Goal: Task Accomplishment & Management: Complete application form

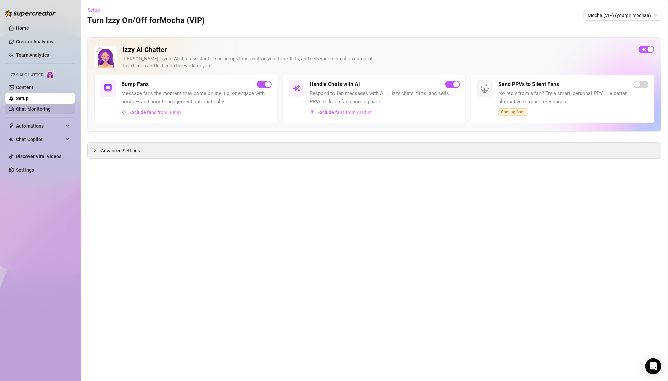
click at [51, 106] on link "Chat Monitoring" at bounding box center [33, 108] width 35 height 5
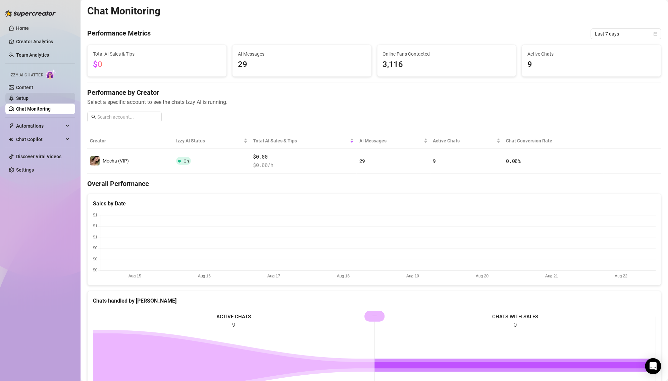
click at [29, 96] on link "Setup" at bounding box center [22, 98] width 12 height 5
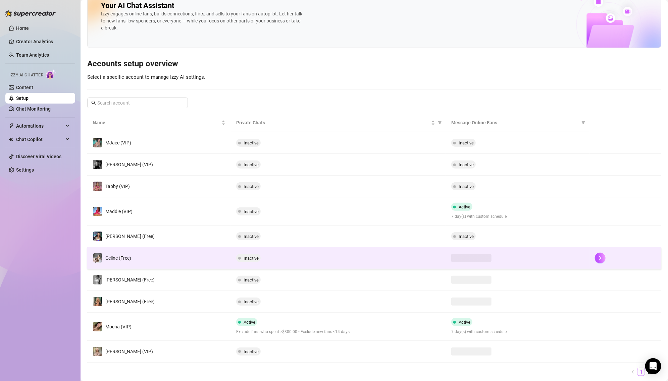
scroll to position [34, 0]
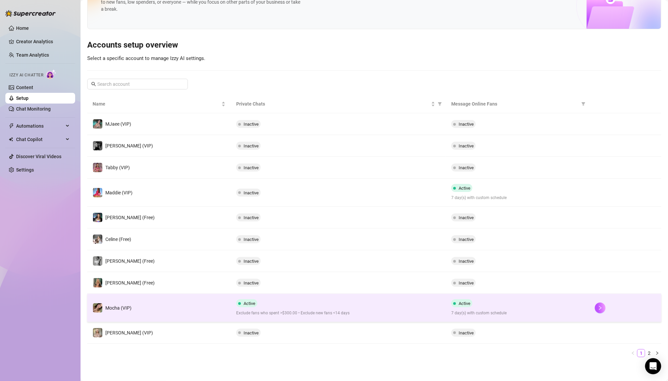
click at [405, 312] on span "Exclude fans who spent >$300.00 • Exclude new fans <14 days" at bounding box center [338, 313] width 205 height 6
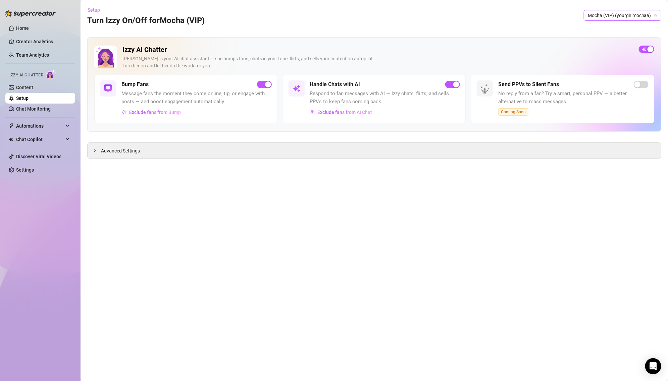
click at [616, 15] on span "Mocha (VIP) (yourgirlmochaa)" at bounding box center [622, 15] width 69 height 10
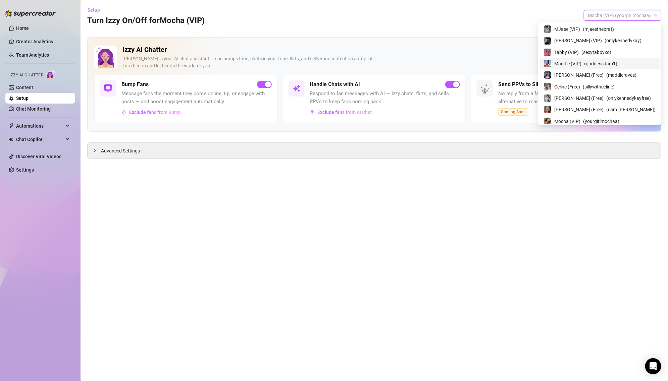
click at [581, 63] on span "Maddie (VIP)" at bounding box center [567, 63] width 27 height 7
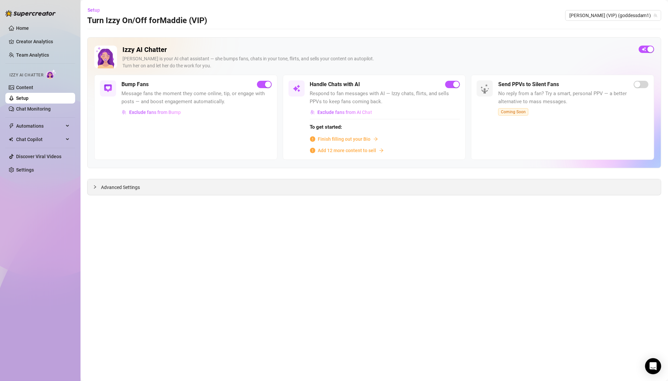
click at [269, 187] on div "Advanced Settings" at bounding box center [374, 187] width 573 height 16
click at [258, 195] on main "Setup Turn Izzy On/Off for [PERSON_NAME] (VIP) [PERSON_NAME] (VIP) (goddessdam1…" at bounding box center [374, 190] width 587 height 381
click at [339, 138] on span "Finish filling out your Bio" at bounding box center [344, 139] width 53 height 7
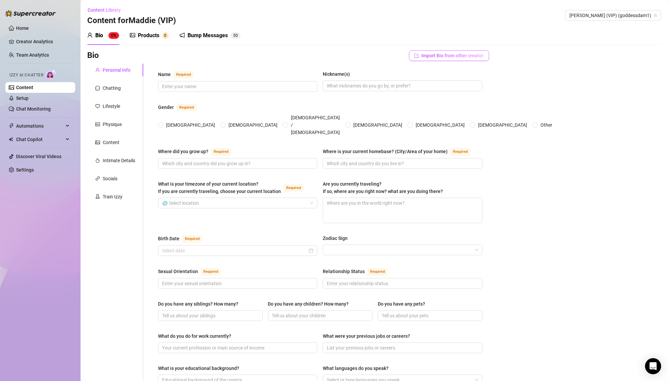
click at [422, 56] on span "Import Bio from other creator" at bounding box center [453, 55] width 62 height 5
click at [446, 71] on input "search" at bounding box center [446, 74] width 53 height 10
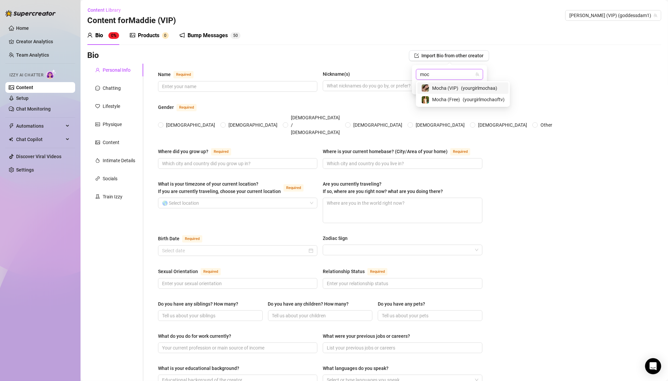
type input "moch"
click at [452, 89] on span "Mocha (VIP)" at bounding box center [445, 88] width 26 height 7
click at [478, 86] on span "Import" at bounding box center [474, 86] width 14 height 5
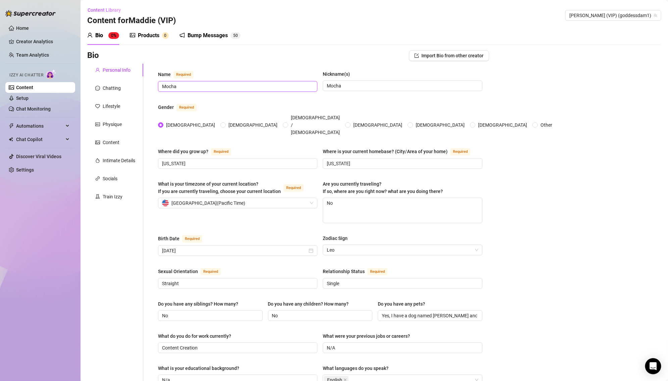
click at [248, 85] on input "Mocha" at bounding box center [237, 86] width 150 height 7
click at [241, 83] on input "Mocha" at bounding box center [237, 86] width 150 height 7
type input "[PERSON_NAME]"
click at [345, 89] on input "Mocha" at bounding box center [402, 85] width 150 height 7
type input "[PERSON_NAME]"
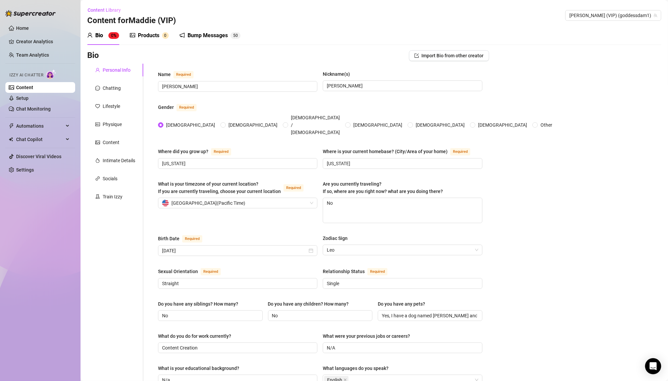
click at [279, 235] on div "Birth Date Required" at bounding box center [237, 240] width 159 height 11
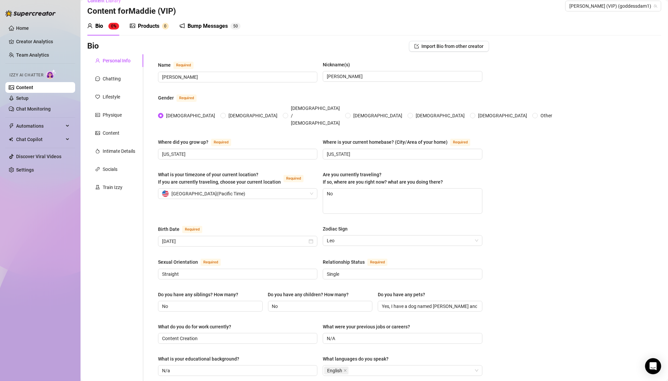
scroll to position [19, 0]
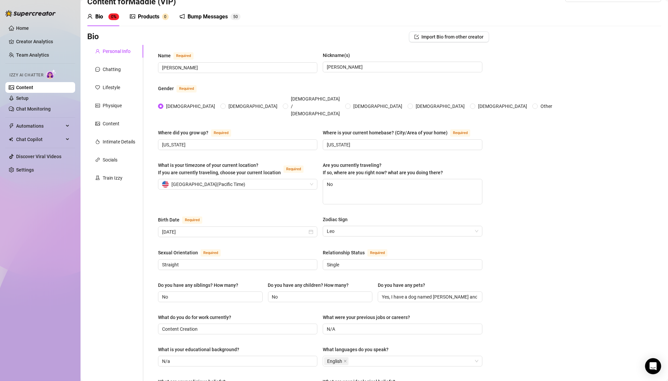
click at [222, 140] on div "Where did you grow up? Required [US_STATE] Where is your current homebase? (Cit…" at bounding box center [320, 143] width 324 height 28
click at [218, 141] on input "[US_STATE]" at bounding box center [237, 144] width 150 height 7
type input "CaliforniaaA"
type input "[US_STATE]"
click at [362, 141] on input "[US_STATE]" at bounding box center [402, 144] width 150 height 7
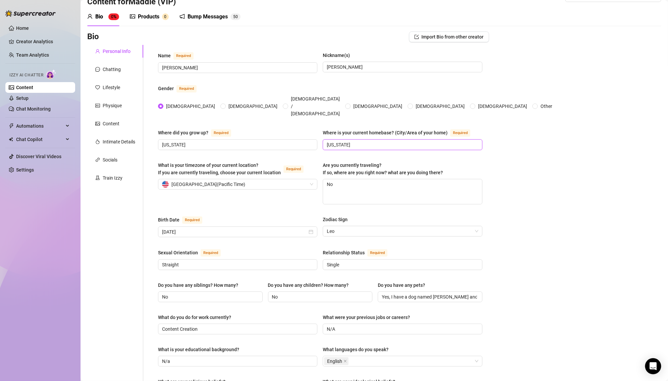
type input "[US_STATE]"
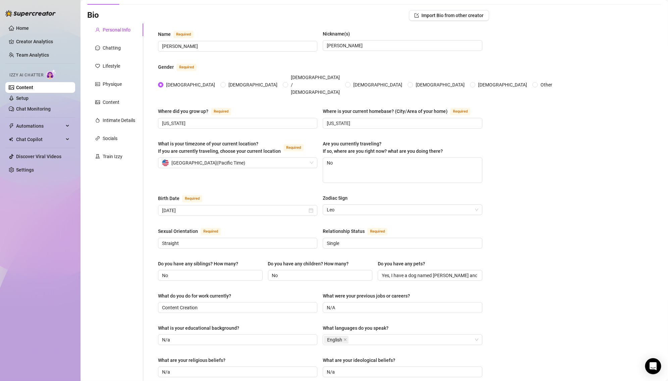
scroll to position [37, 0]
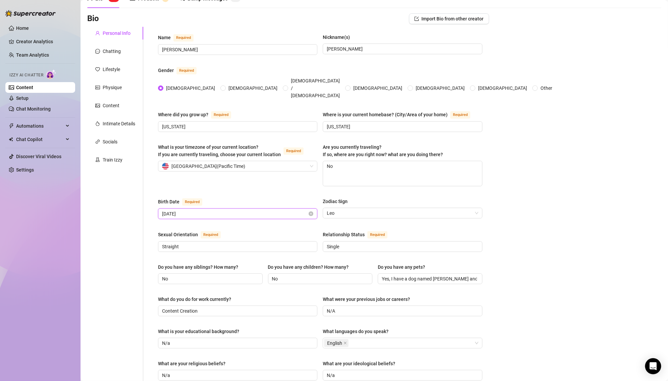
click at [244, 210] on input "[DATE]" at bounding box center [234, 213] width 145 height 7
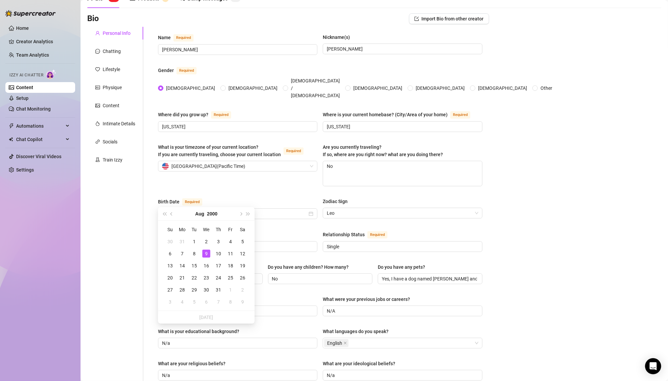
type input "[DATE]"
click at [279, 213] on div "Name Required [PERSON_NAME](s) [PERSON_NAME] Gender Required [DEMOGRAPHIC_DATA]…" at bounding box center [320, 312] width 324 height 557
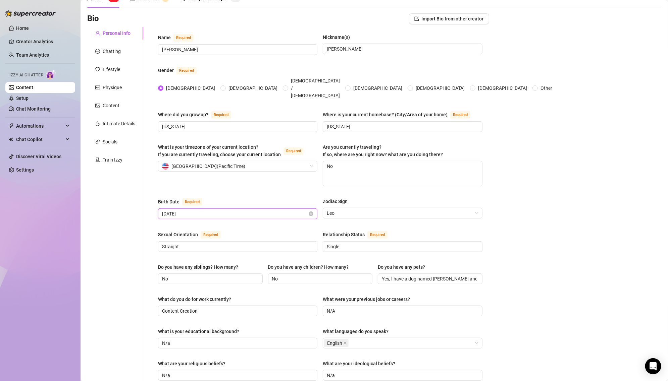
click at [263, 210] on input "[DATE]" at bounding box center [234, 213] width 145 height 7
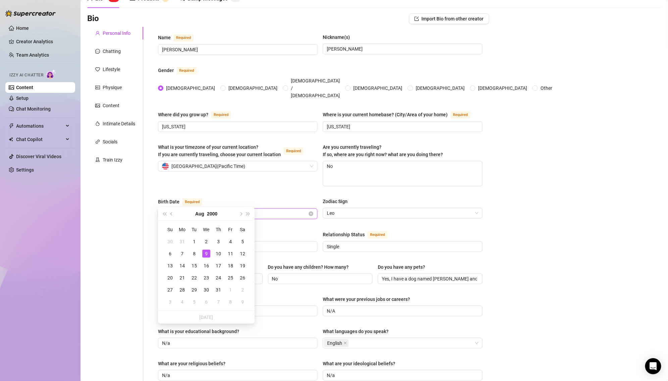
click at [304, 210] on input "[DATE]" at bounding box center [234, 213] width 145 height 7
click at [317, 209] on div "[DATE]" at bounding box center [237, 214] width 159 height 11
click at [313, 212] on icon "close-circle" at bounding box center [311, 214] width 5 height 5
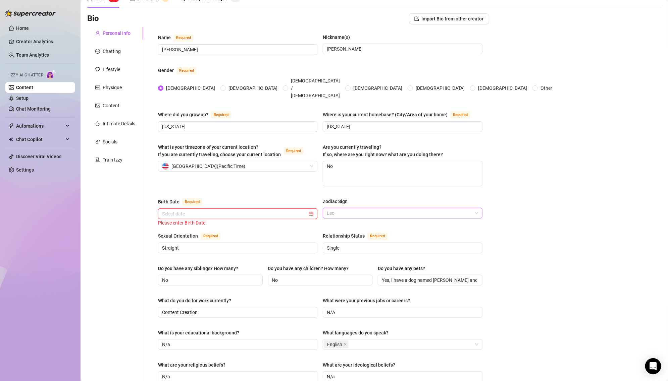
click at [463, 208] on span "Leo" at bounding box center [402, 213] width 151 height 10
click at [447, 277] on input "Yes, I have a dog named [PERSON_NAME] and a cat named [PERSON_NAME]" at bounding box center [429, 280] width 95 height 7
paste input "Dog - Bino (Havanese), Cat - Jinx (gray)"
type input "Dog - Bino (Havanese), Cat - Jinx (gray)"
click at [424, 279] on div "Name Required [PERSON_NAME](s) [PERSON_NAME] Gender Required [DEMOGRAPHIC_DATA]…" at bounding box center [320, 313] width 324 height 558
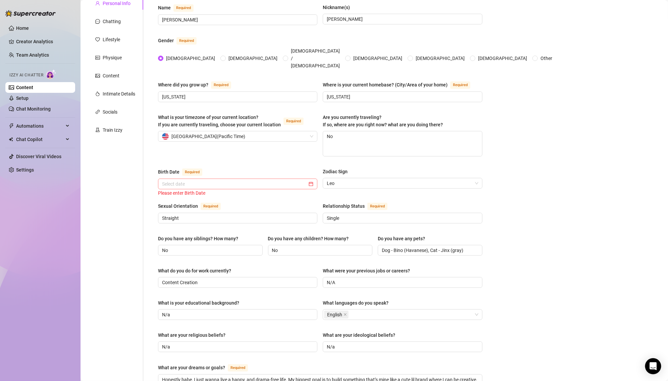
scroll to position [68, 0]
click at [241, 273] on div "What do you do for work currently? Content Creation What were your previous job…" at bounding box center [320, 279] width 324 height 27
click at [235, 246] on input "No" at bounding box center [209, 249] width 95 height 7
click at [352, 177] on span "Leo" at bounding box center [402, 182] width 151 height 10
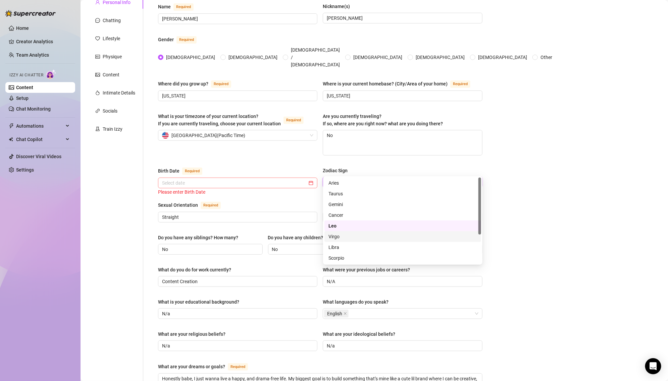
click at [342, 248] on div "Libra" at bounding box center [402, 247] width 149 height 7
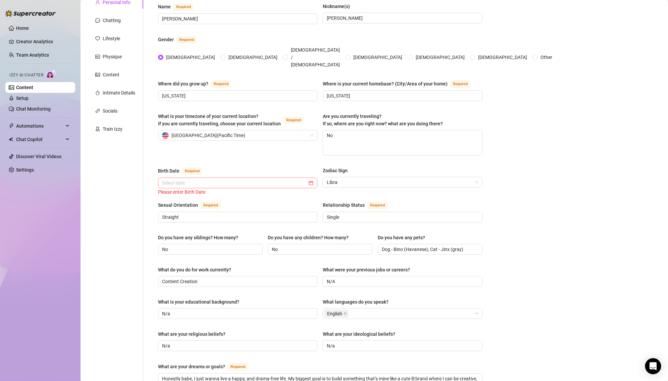
click at [496, 185] on div "Bio Import Bio from other creator Personal Info Chatting Lifestyle Physique Con…" at bounding box center [374, 289] width 574 height 613
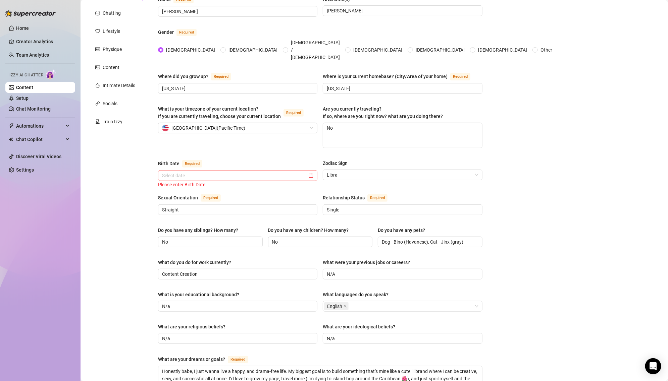
scroll to position [83, 0]
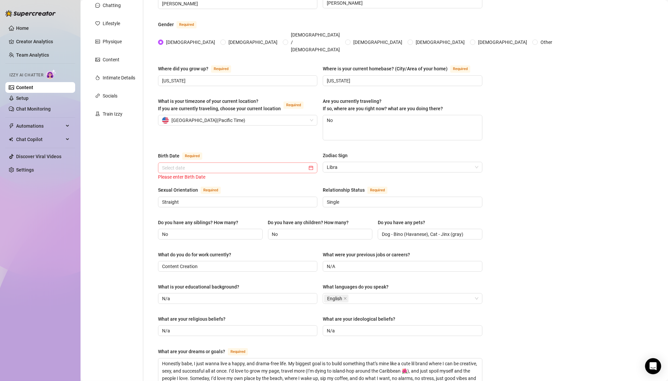
click at [247, 168] on div "Name Required [PERSON_NAME](s) [PERSON_NAME] Gender Required [DEMOGRAPHIC_DATA]…" at bounding box center [320, 267] width 324 height 558
click at [223, 164] on input "Birth Date Required" at bounding box center [234, 167] width 145 height 7
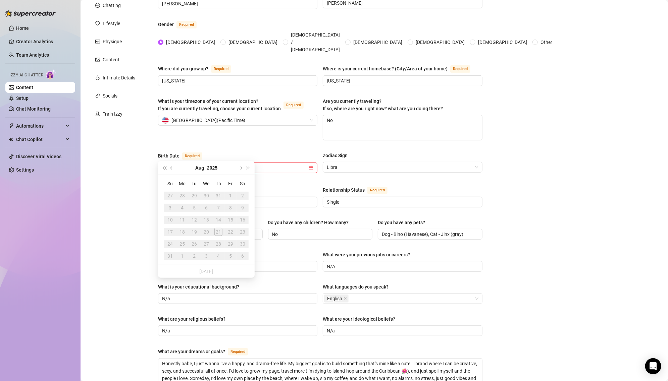
click at [169, 167] on button "Previous month (PageUp)" at bounding box center [171, 167] width 7 height 13
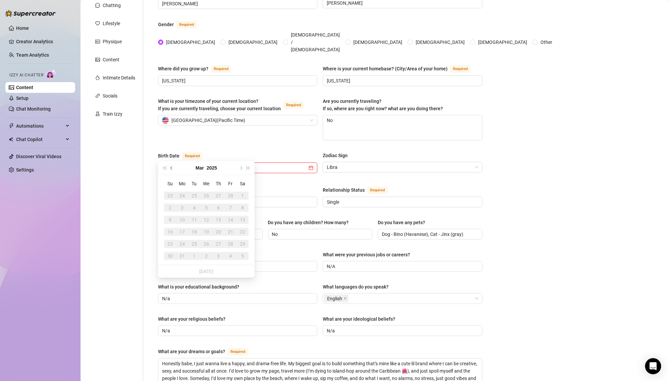
click at [169, 167] on button "Previous month (PageUp)" at bounding box center [171, 167] width 7 height 13
click at [200, 167] on button "Dec" at bounding box center [200, 167] width 9 height 13
click at [174, 251] on div "Oct" at bounding box center [176, 253] width 20 height 8
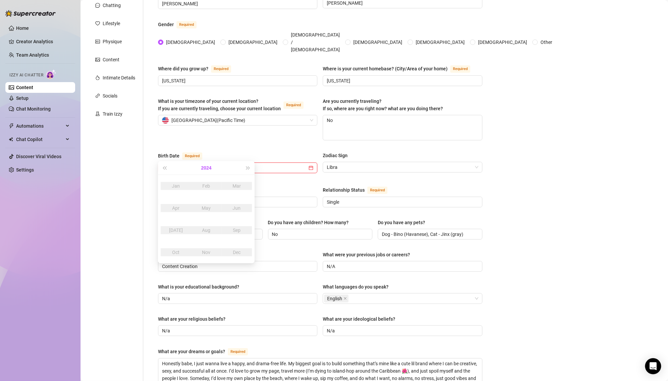
click at [205, 162] on button "2024" at bounding box center [206, 167] width 10 height 13
click at [165, 168] on span "Last year (Control + left)" at bounding box center [164, 167] width 3 height 3
click at [183, 248] on td "1998" at bounding box center [176, 253] width 31 height 22
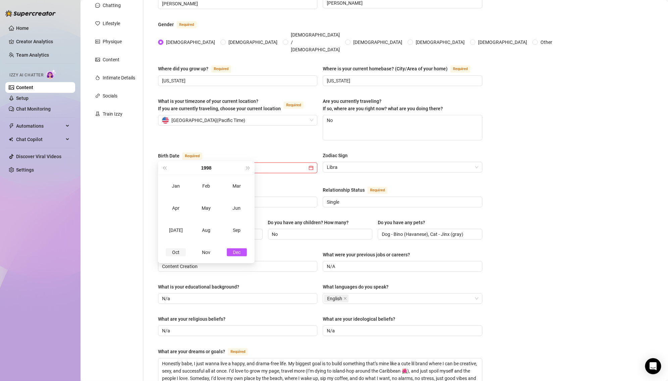
click at [174, 254] on div "Oct" at bounding box center [176, 253] width 20 height 8
click at [219, 208] on div "8" at bounding box center [218, 208] width 8 height 8
click at [219, 219] on div "Do you have any siblings? How many?" at bounding box center [198, 222] width 80 height 7
click at [219, 231] on input "No" at bounding box center [209, 234] width 95 height 7
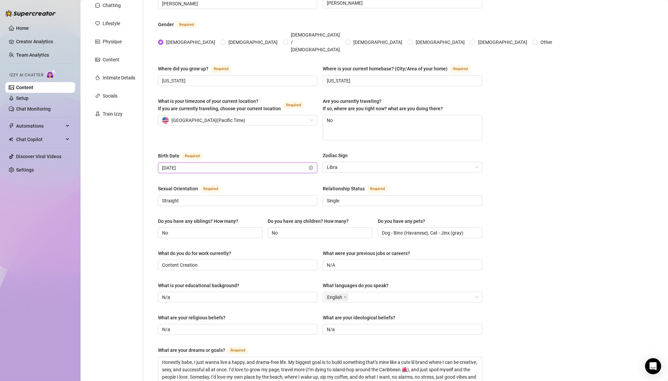
click at [232, 164] on input "[DATE]" at bounding box center [234, 167] width 145 height 7
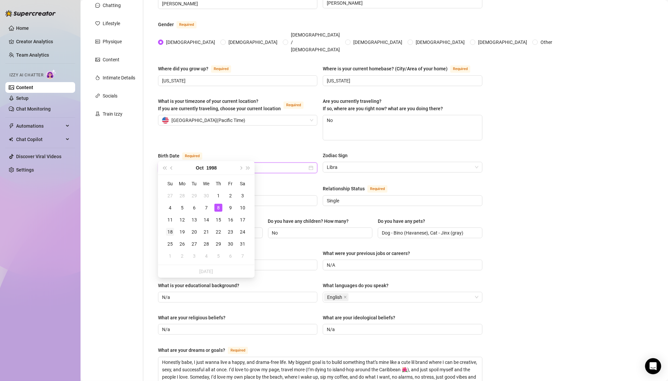
type input "[DATE]"
click at [171, 231] on div "18" at bounding box center [170, 232] width 8 height 8
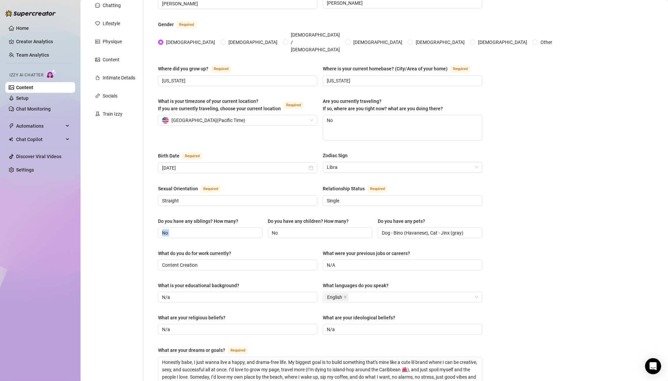
click at [171, 231] on div "Name Required [PERSON_NAME](s) [PERSON_NAME] Gender Required [DEMOGRAPHIC_DATA]…" at bounding box center [320, 266] width 324 height 557
click at [249, 202] on div "Name Required [PERSON_NAME](s) [PERSON_NAME] Gender Required [DEMOGRAPHIC_DATA]…" at bounding box center [320, 266] width 324 height 557
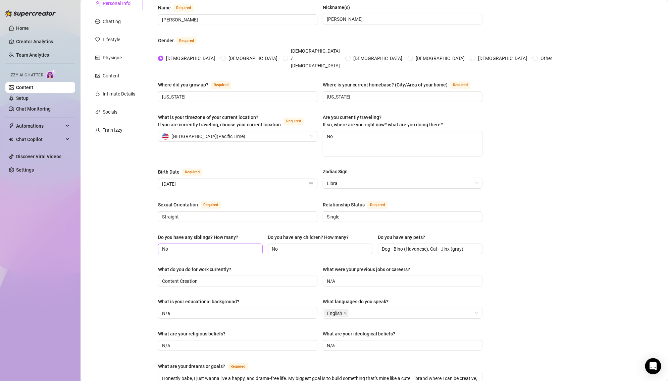
scroll to position [285, 0]
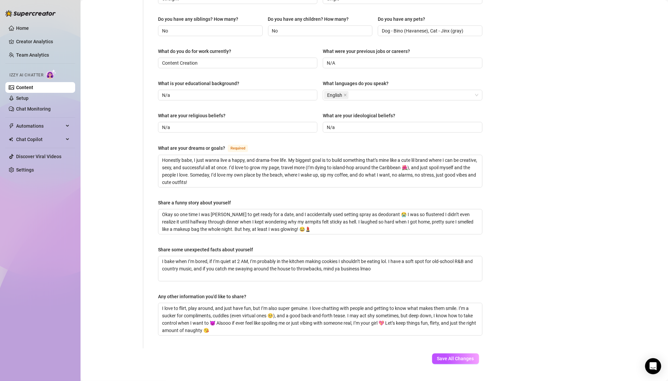
click at [210, 177] on div "Name Required [PERSON_NAME](s) [PERSON_NAME] Gender Required [DEMOGRAPHIC_DATA]…" at bounding box center [320, 63] width 324 height 557
click at [217, 165] on textarea "Honestly babe, I just wanna live a happy, and drama-free life. My biggest goal …" at bounding box center [320, 171] width 324 height 32
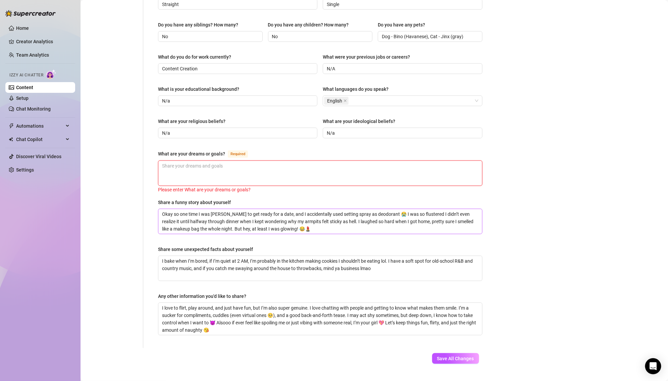
scroll to position [279, 0]
click at [213, 210] on textarea "Okay so one time I was [PERSON_NAME] to get ready for a date, and I accidentall…" at bounding box center [320, 222] width 324 height 25
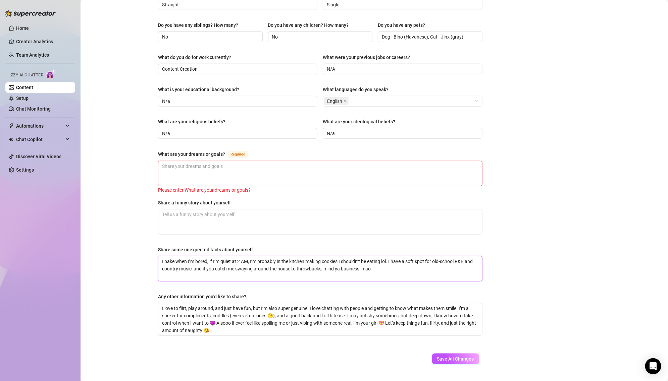
click at [217, 257] on textarea "I bake when I’m bored, if I’m quiet at 2 AM, I’m probably in the kitchen making…" at bounding box center [320, 269] width 324 height 25
paste textarea "Okay so one time I was [PERSON_NAME] to get ready for a date, and I accidentall…"
type textarea "Okay so one time I was [PERSON_NAME] to get ready for a date, and I accidentall…"
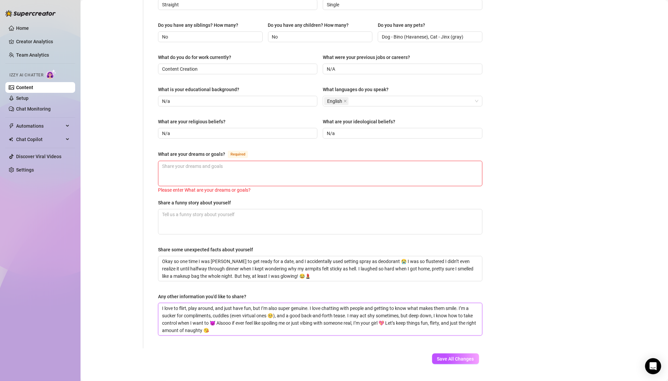
click at [222, 304] on textarea "I love to flirt, play around, and just have fun, but I’m also super genuine. I …" at bounding box center [320, 320] width 324 height 32
click at [247, 257] on textarea "Okay so one time I was [PERSON_NAME] to get ready for a date, and I accidentall…" at bounding box center [320, 269] width 324 height 25
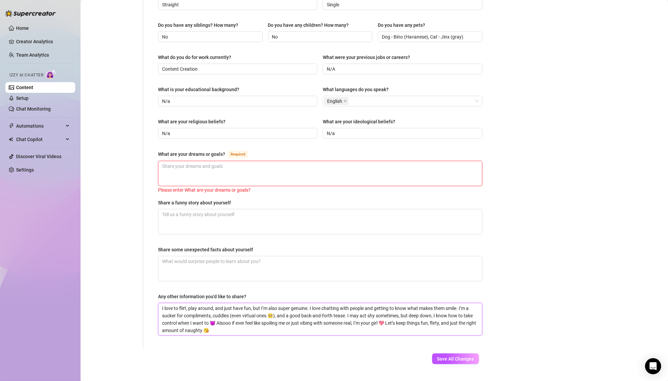
click at [227, 310] on textarea "I love to flirt, play around, and just have fun, but I’m also super genuine. I …" at bounding box center [320, 320] width 324 height 32
paste textarea "Okay so one time I was [PERSON_NAME] to get ready for a date, and I accidentall…"
type textarea "Okay so one time I was [PERSON_NAME] to get ready for a date, and I accidentall…"
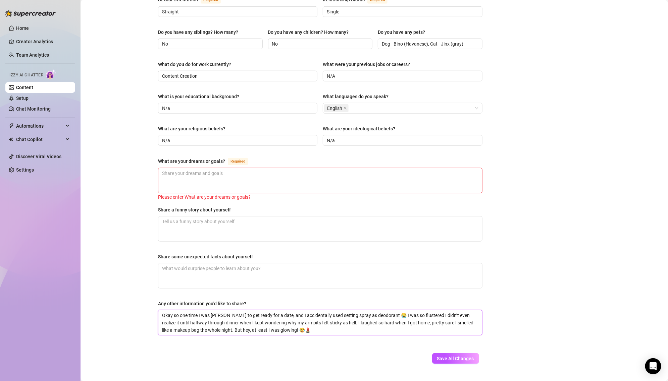
scroll to position [272, 0]
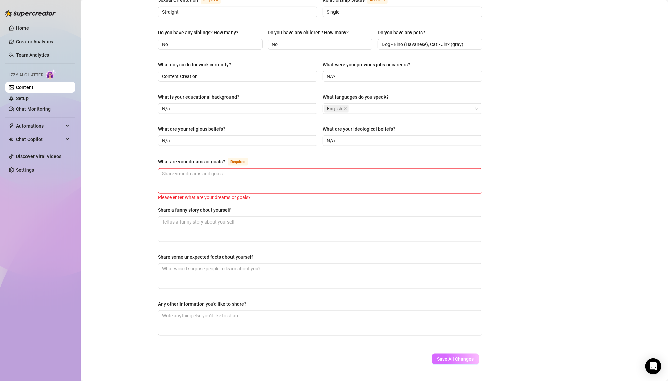
click at [448, 354] on button "Save All Changes" at bounding box center [455, 359] width 47 height 11
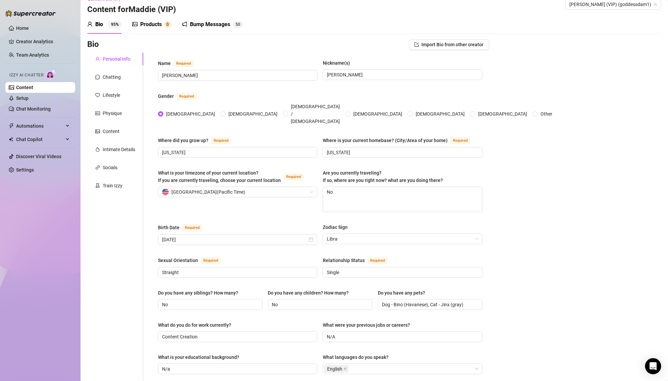
scroll to position [0, 0]
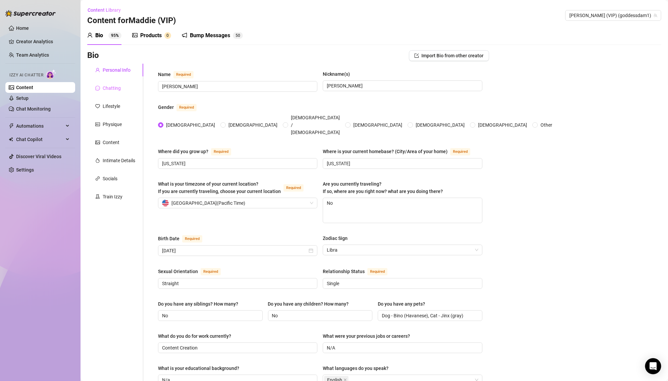
click at [112, 84] on div "Chatting" at bounding box center [115, 88] width 56 height 13
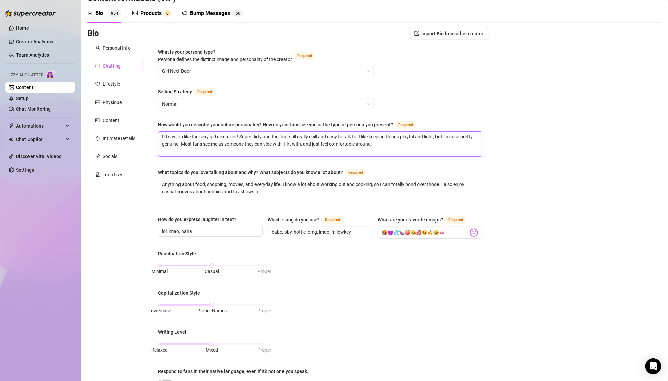
scroll to position [23, 0]
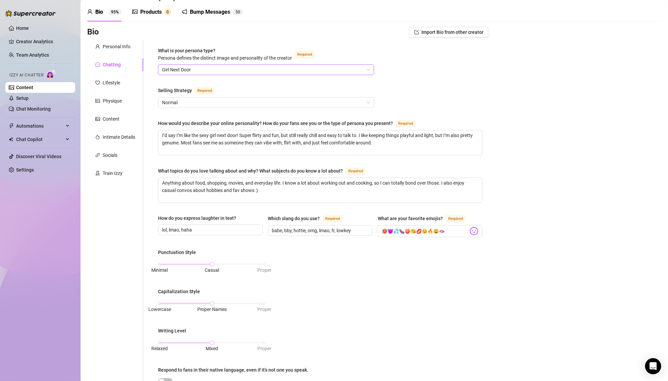
click at [268, 71] on span "Girl Next Door" at bounding box center [266, 70] width 208 height 10
click at [274, 68] on span "Girl Next Door" at bounding box center [266, 70] width 208 height 10
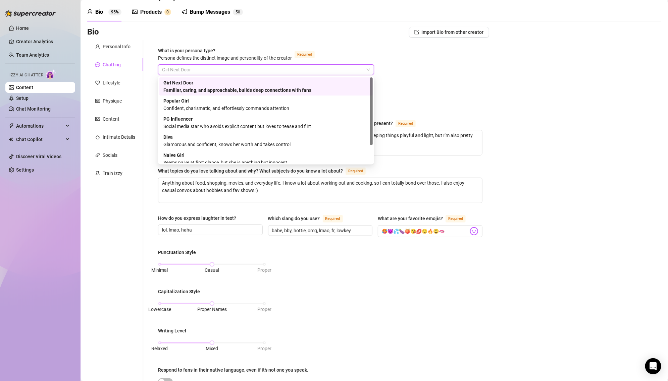
click at [259, 91] on div "Familiar, caring, and approachable, builds deep connections with fans" at bounding box center [265, 90] width 205 height 7
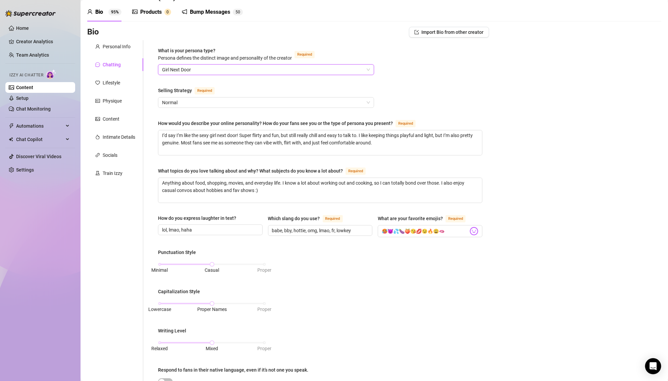
click at [267, 72] on span "Girl Next Door" at bounding box center [266, 70] width 208 height 10
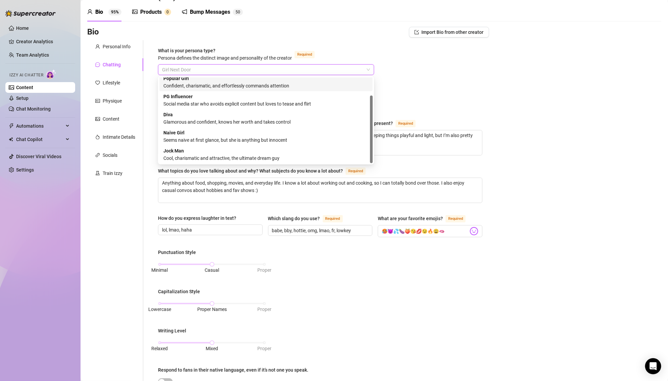
scroll to position [0, 0]
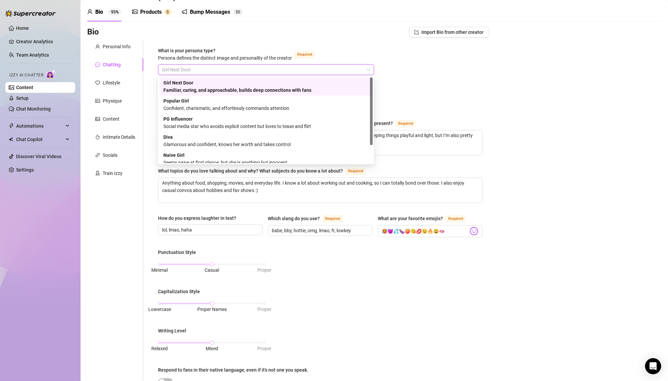
click at [243, 80] on div "Girl Next Door Familiar, caring, and approachable, builds deep connections with…" at bounding box center [265, 86] width 205 height 15
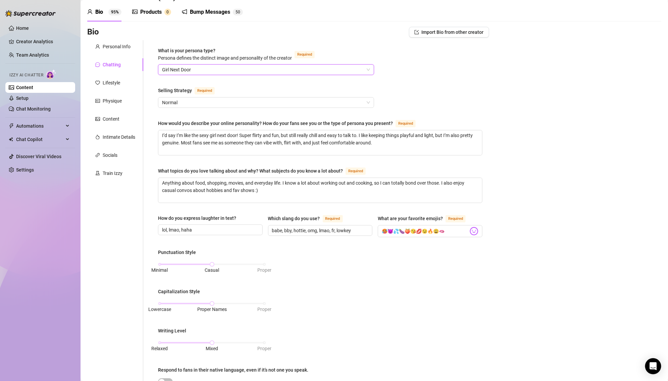
click at [120, 53] on div "Personal Info Chatting Lifestyle Physique Content Intimate Details Socials Trai…" at bounding box center [115, 287] width 56 height 494
click at [121, 49] on div "Personal Info" at bounding box center [117, 46] width 28 height 7
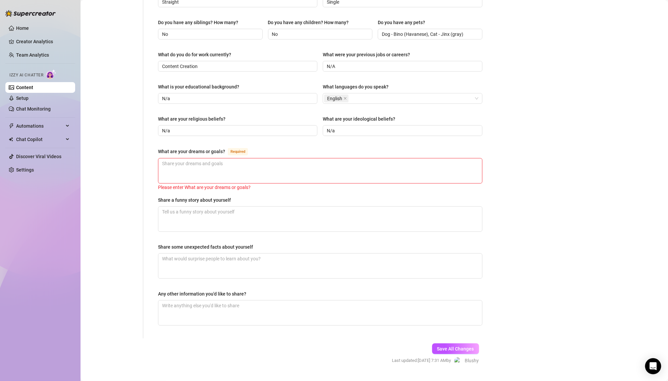
scroll to position [283, 0]
click at [245, 164] on textarea "What are your dreams or goals? Required" at bounding box center [320, 170] width 324 height 25
type textarea "Okay so one time I was [PERSON_NAME] to get ready for a date, and I accidentall…"
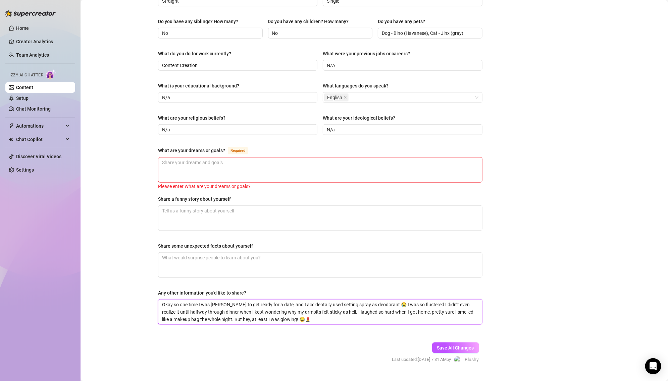
type textarea "I love to flirt, play around, and just have fun, but I’m also super genuine. I …"
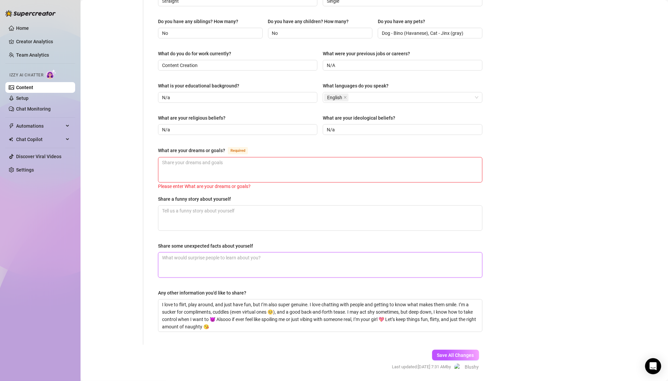
type textarea "I love to flirt, play around, and just have fun, but I’m also super genuine. I …"
type textarea "Okay so one time I was [PERSON_NAME] to get ready for a date, and I accidentall…"
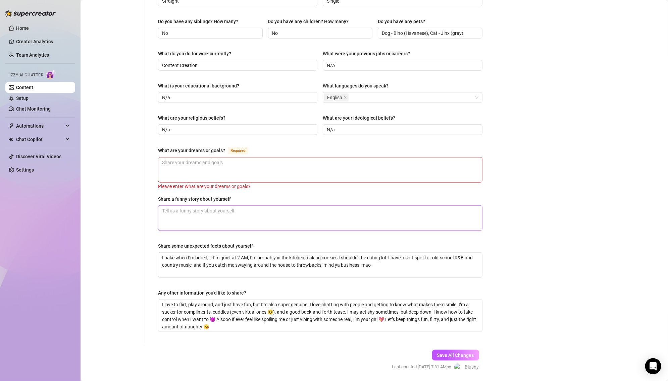
type textarea "I bake when I’m bored, if I’m quiet at 2 AM, I’m probably in the kitchen making…"
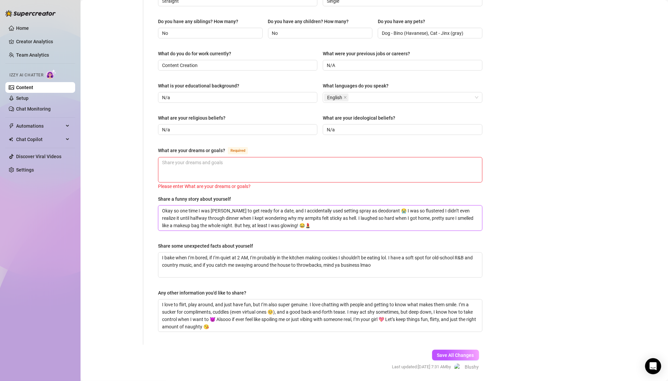
type textarea "Okay so one time I was [PERSON_NAME] to get ready for a date, and I accidentall…"
click at [244, 178] on div "Name Required [PERSON_NAME](s) [PERSON_NAME] Gender Required [DEMOGRAPHIC_DATA]…" at bounding box center [320, 63] width 324 height 551
click at [243, 161] on textarea "What are your dreams or goals? Required" at bounding box center [320, 170] width 324 height 25
type textarea "Honestly babe, I just wanna live a happy, and drama-free life. My biggest goal …"
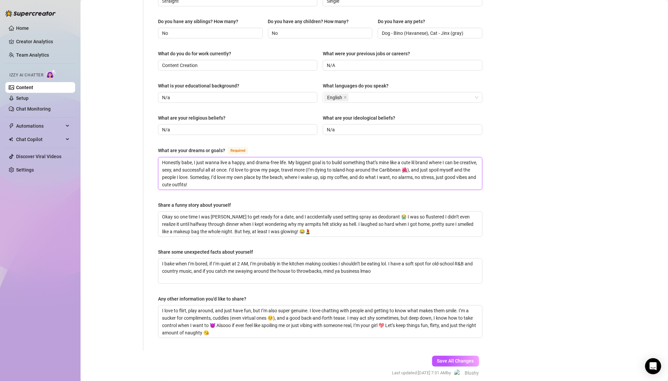
click at [236, 171] on textarea "Honestly babe, I just wanna live a happy, and drama-free life. My biggest goal …" at bounding box center [320, 174] width 324 height 32
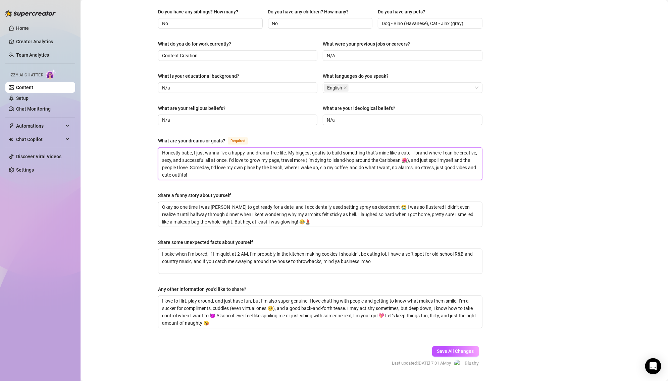
scroll to position [296, 0]
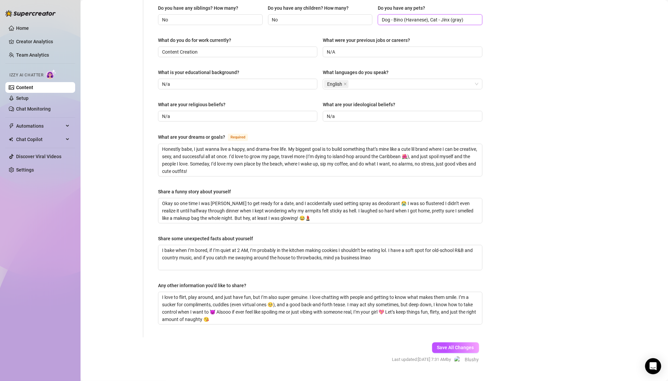
type textarea "Honestly babe, I just wanna live a happy, and drama-free life. My biggest goal …"
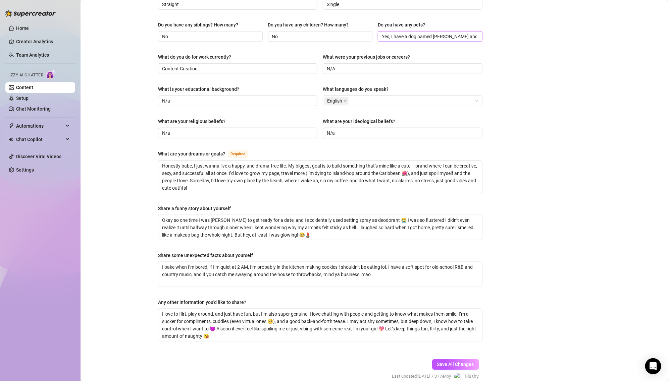
scroll to position [277, 0]
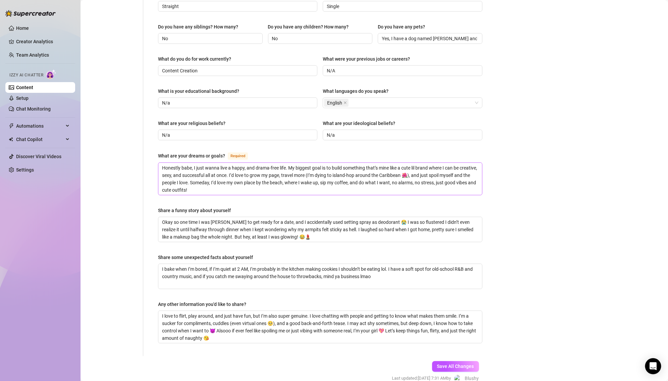
type input "Yes, I have a dog named [PERSON_NAME] and a cat named [PERSON_NAME]"
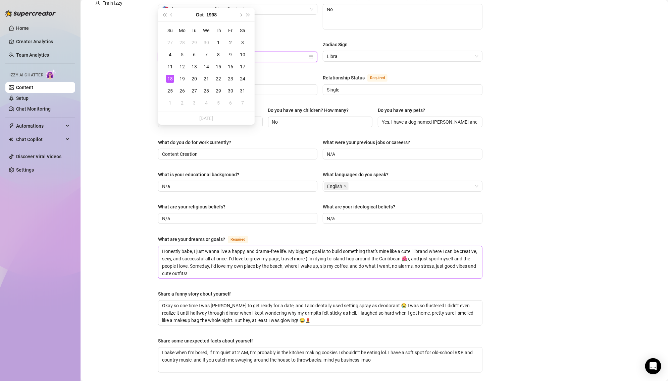
scroll to position [185, 0]
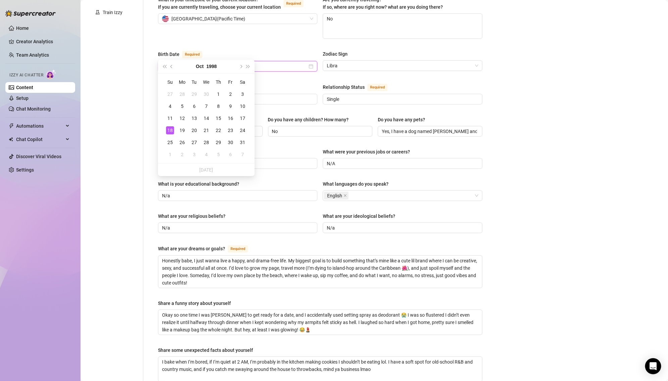
type input "[DATE]"
click at [168, 130] on div "18" at bounding box center [170, 130] width 8 height 8
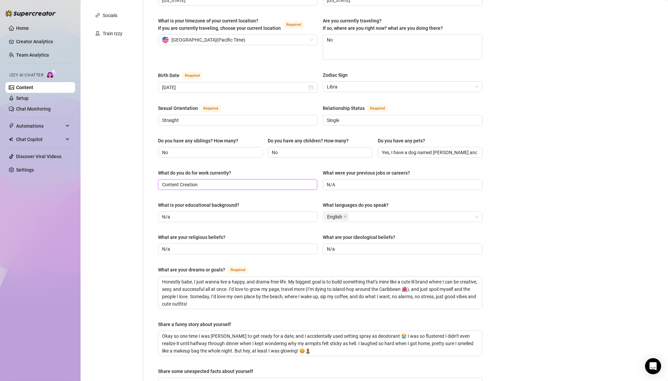
scroll to position [159, 0]
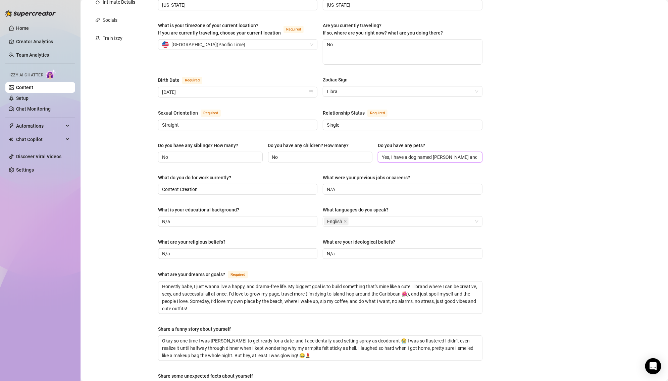
click at [432, 154] on input "Yes, I have a dog named [PERSON_NAME] and a cat named [PERSON_NAME]" at bounding box center [429, 157] width 95 height 7
paste input "Dog - Bino (Havanese), Cat - Jinx (gray)"
type input "Dog - Bino (Havanese), Cat - Jinx (gray)"
click at [434, 184] on span "N/A" at bounding box center [402, 189] width 159 height 11
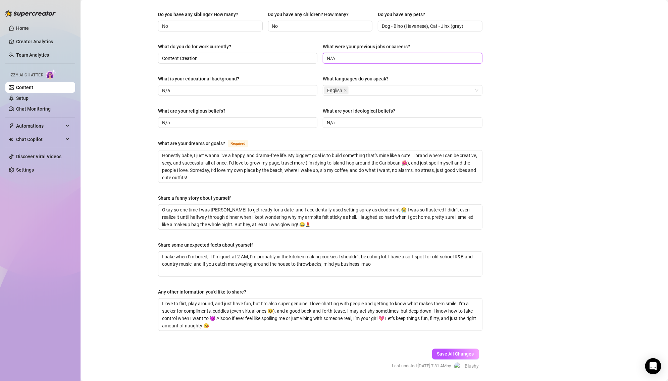
scroll to position [296, 0]
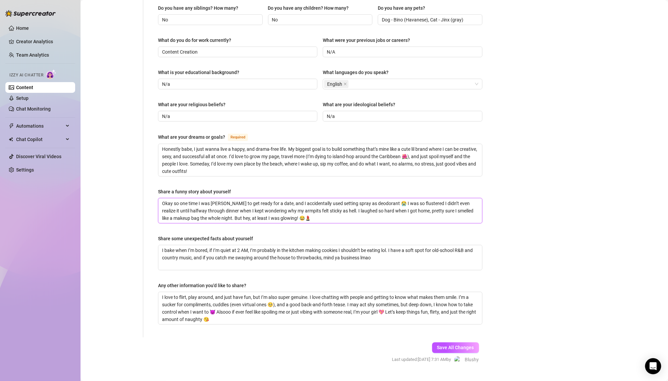
click at [323, 199] on textarea "Okay so one time I was [PERSON_NAME] to get ready for a date, and I accidentall…" at bounding box center [320, 211] width 324 height 25
click at [326, 206] on textarea "Okay so one time I was [PERSON_NAME] to get ready for a date, and I accidentall…" at bounding box center [320, 211] width 324 height 25
click at [467, 346] on span "Save All Changes" at bounding box center [455, 348] width 37 height 5
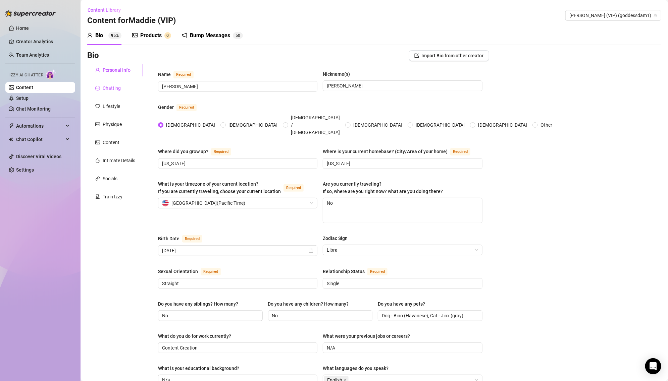
click at [118, 86] on div "Chatting" at bounding box center [112, 88] width 18 height 7
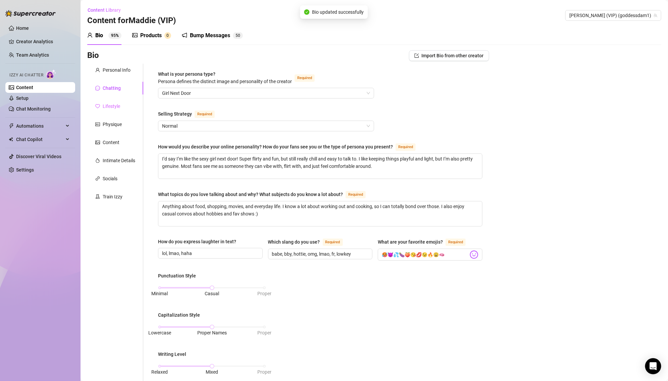
click at [116, 100] on div "Lifestyle" at bounding box center [115, 106] width 56 height 13
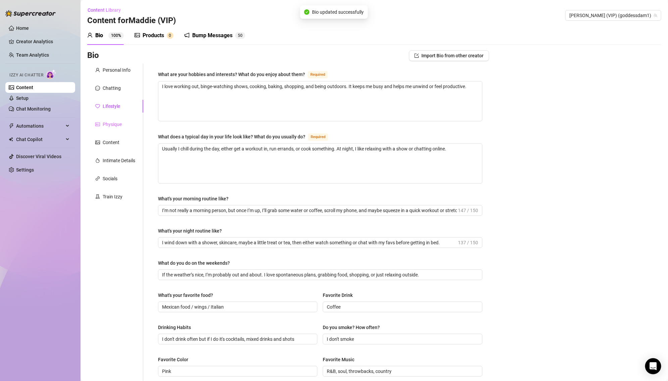
click at [122, 127] on div "Physique" at bounding box center [115, 124] width 56 height 13
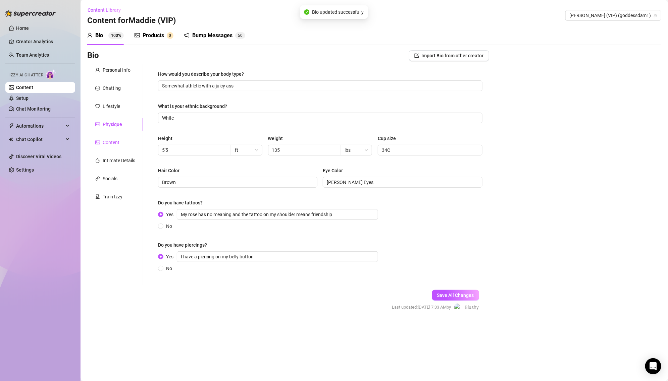
click at [115, 145] on div "Content" at bounding box center [111, 142] width 17 height 7
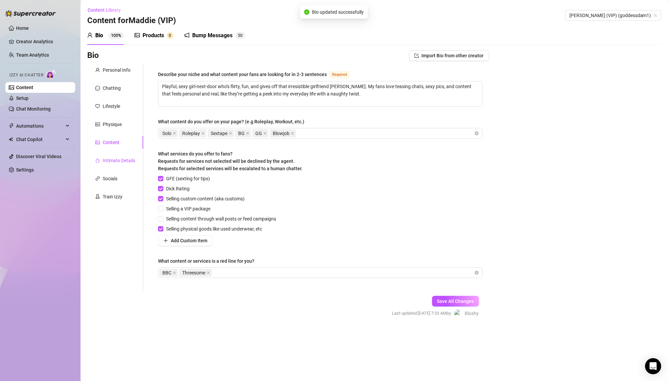
click at [115, 158] on div "Intimate Details" at bounding box center [119, 160] width 33 height 7
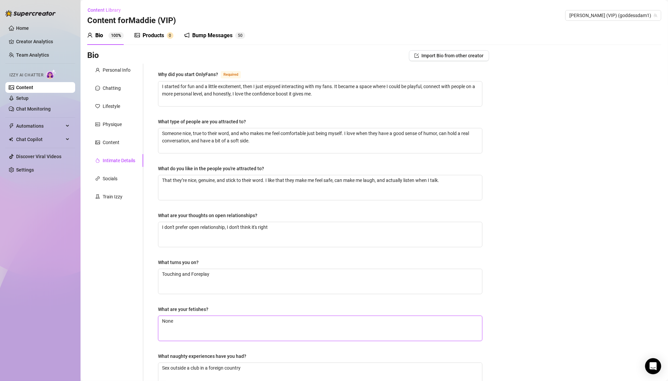
click at [208, 324] on textarea "None" at bounding box center [320, 328] width 324 height 25
paste textarea "Bondage , BDSM, Dominant, She likes being submissive as well"
type textarea "Bondage , BDSM, Dominant, She likes being submissive as well"
drag, startPoint x: 220, startPoint y: 319, endPoint x: 239, endPoint y: 319, distance: 18.5
click at [239, 319] on textarea "Bondage , BDSM, Dominant, She likes being submissive as well" at bounding box center [320, 328] width 324 height 25
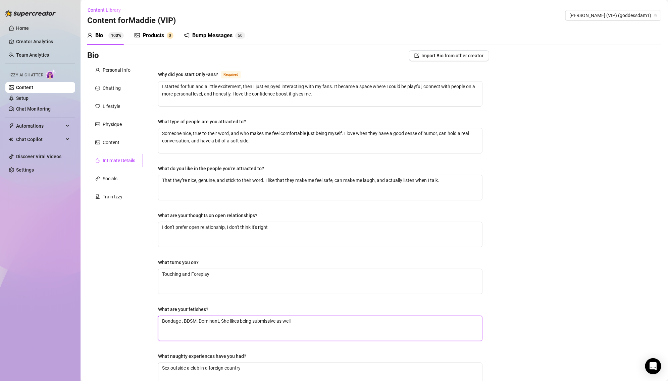
type textarea "Bondage , BDSM, Dominant, being submissive as well"
type textarea "Bondage , BDSM, Dominant, I being submissive as well"
type textarea "Bondage , BDSM, Dominant, I l being submissive as well"
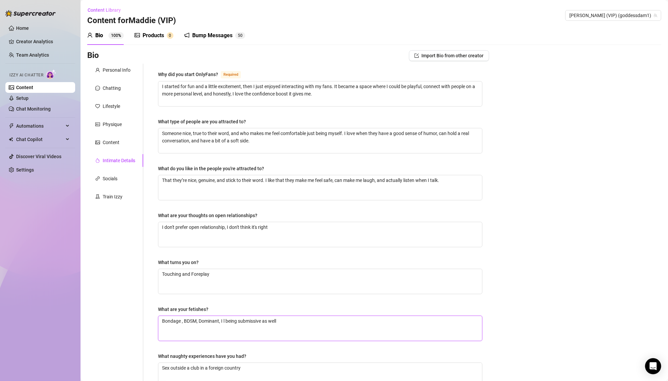
type textarea "Bondage , BDSM, Dominant, I li being submissive as well"
type textarea "Bondage , BDSM, Dominant, I like being submissive as well"
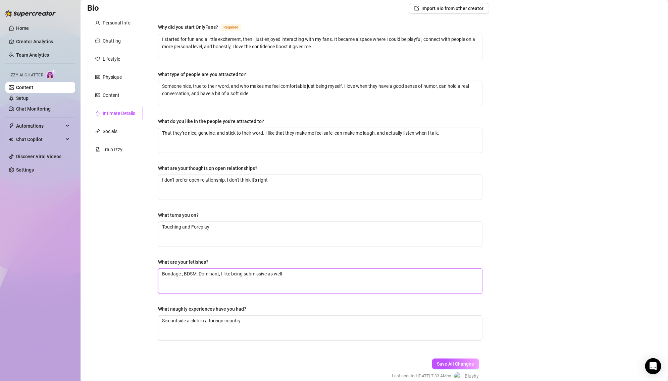
scroll to position [76, 0]
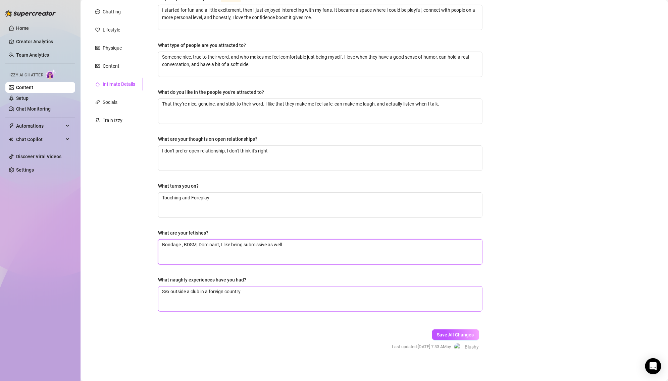
type textarea "Bondage , BDSM, Dominant, I like being submissive as well"
click at [325, 299] on textarea "Sex outside a club in a foreign country" at bounding box center [320, 299] width 324 height 25
click at [452, 341] on div "Save All Changes Last updated: [DATE] 7:33 AM by [PERSON_NAME]" at bounding box center [435, 341] width 107 height 32
click at [448, 334] on span "Save All Changes" at bounding box center [455, 334] width 37 height 5
click at [112, 49] on div "Physique" at bounding box center [112, 47] width 19 height 7
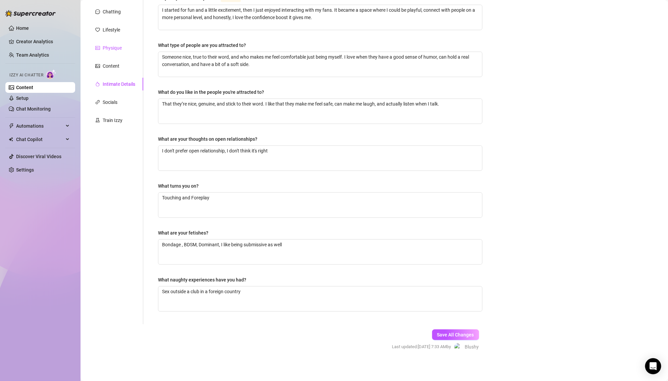
scroll to position [0, 0]
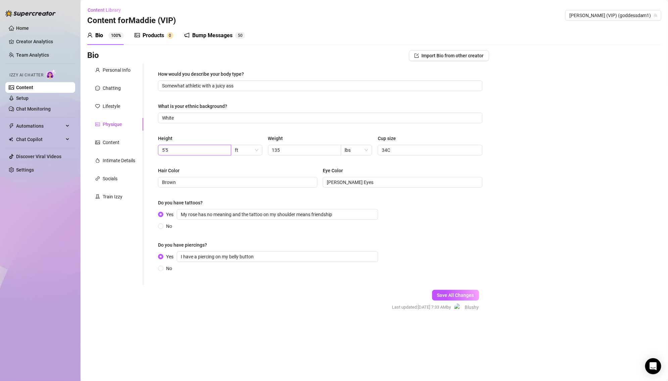
click at [195, 148] on input "5'5" at bounding box center [194, 150] width 64 height 7
click at [306, 152] on input "135" at bounding box center [304, 150] width 64 height 7
type input "5'"
click at [306, 152] on input "135" at bounding box center [304, 150] width 64 height 7
click at [235, 162] on div "How would you describe your body type? Somewhat athletic with a juicy ass What …" at bounding box center [320, 174] width 324 height 208
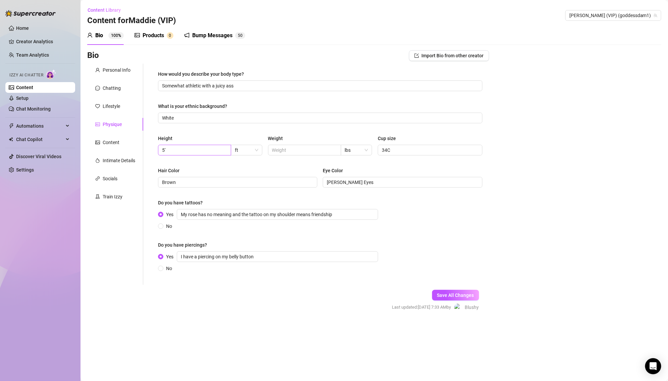
click at [208, 154] on span "5'" at bounding box center [194, 150] width 73 height 11
type input "5'3"
click at [402, 152] on input "34C" at bounding box center [429, 150] width 95 height 7
click at [410, 151] on input "Cup size" at bounding box center [429, 150] width 95 height 7
type input "32B"
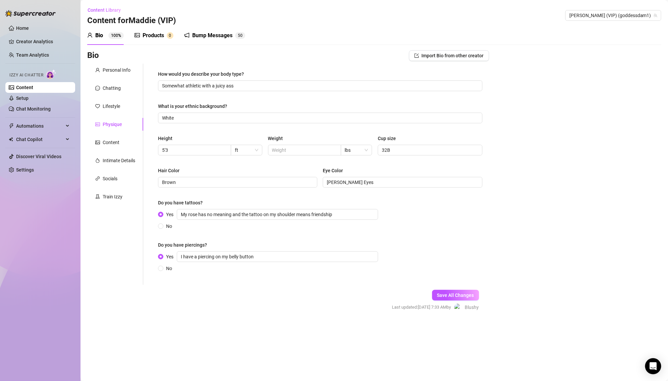
click at [505, 174] on div "Bio Import Bio from other creator Personal Info Chatting Lifestyle Physique Con…" at bounding box center [374, 186] width 574 height 273
click at [449, 295] on span "Save All Changes" at bounding box center [455, 295] width 37 height 5
click at [329, 213] on input "My rose has no meaning and the tattoo on my shoulder means friendship" at bounding box center [277, 214] width 201 height 11
drag, startPoint x: 343, startPoint y: 214, endPoint x: 148, endPoint y: 212, distance: 195.2
click at [148, 212] on div "How would you describe your body type? Somewhat athletic with a juicy ass What …" at bounding box center [316, 174] width 346 height 221
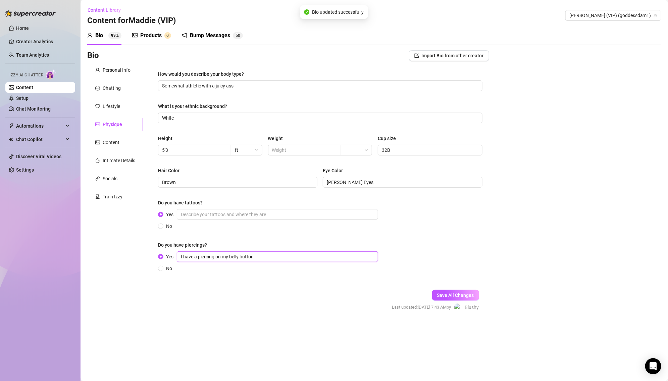
drag, startPoint x: 276, startPoint y: 260, endPoint x: 131, endPoint y: 258, distance: 145.3
click at [131, 258] on div "Personal Info Chatting Lifestyle Physique Content Intimate Details Socials Trai…" at bounding box center [288, 174] width 402 height 221
click at [453, 296] on span "Save All Changes" at bounding box center [455, 295] width 37 height 5
click at [42, 130] on span "Automations" at bounding box center [40, 126] width 48 height 11
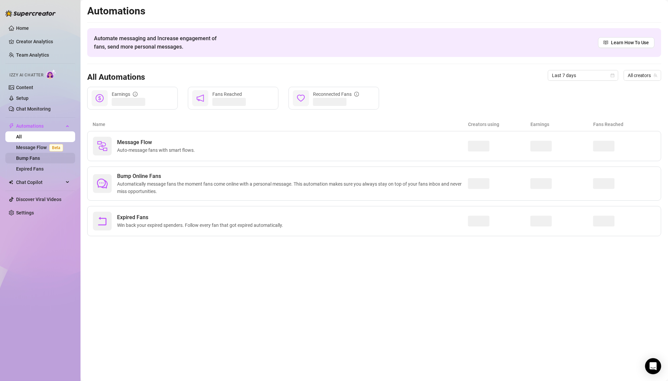
click at [40, 156] on link "Bump Fans" at bounding box center [28, 158] width 24 height 5
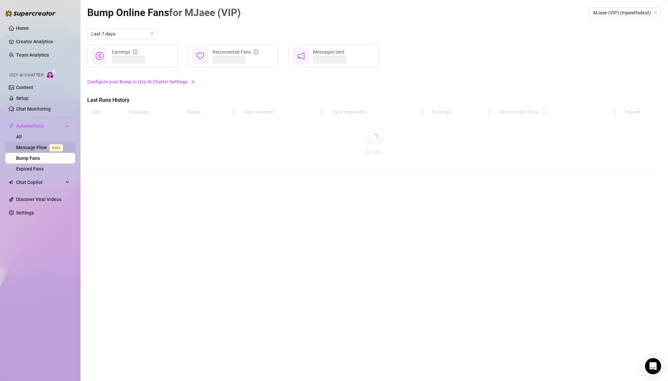
click at [49, 147] on span "Beta" at bounding box center [56, 147] width 14 height 7
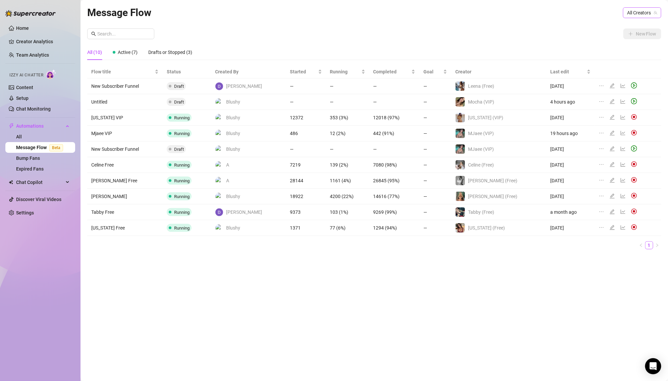
click at [635, 12] on span "All Creators" at bounding box center [642, 13] width 30 height 10
type input "moc"
click at [584, 28] on span "Mocha (VIP)" at bounding box center [596, 26] width 26 height 7
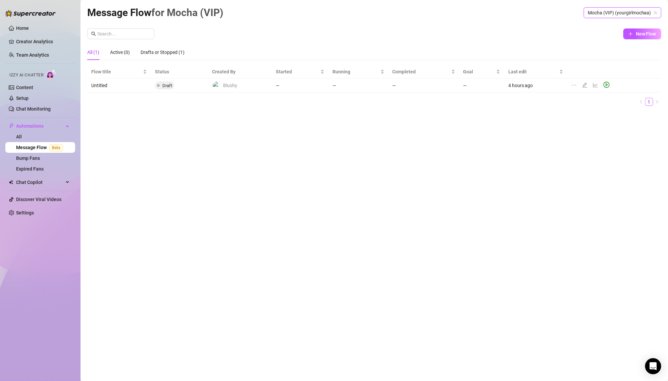
click at [586, 86] on icon "edit" at bounding box center [584, 85] width 5 height 5
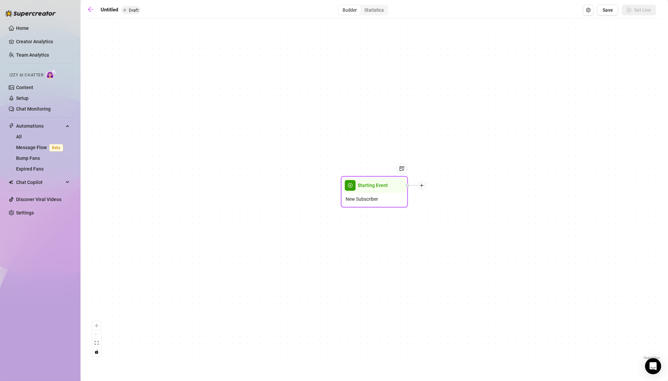
click at [363, 191] on div "Starting Event" at bounding box center [374, 185] width 63 height 15
click at [424, 189] on div at bounding box center [416, 186] width 20 height 8
click at [421, 186] on icon "plus" at bounding box center [421, 186] width 5 height 5
click at [455, 187] on div "Time Delay" at bounding box center [454, 186] width 49 height 11
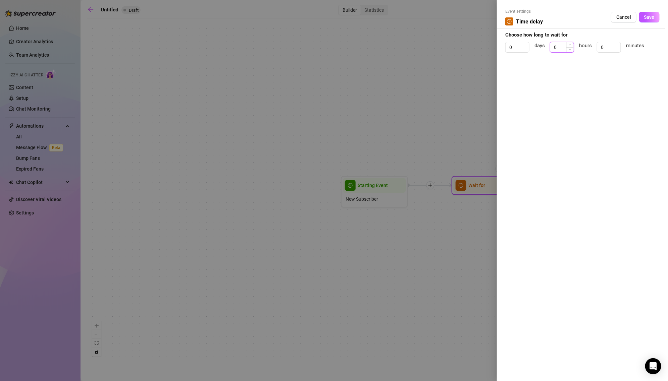
click at [555, 46] on input "0" at bounding box center [561, 47] width 23 height 10
click at [608, 45] on input "0" at bounding box center [608, 47] width 23 height 10
type input "2"
click at [647, 17] on span "Save" at bounding box center [649, 16] width 10 height 5
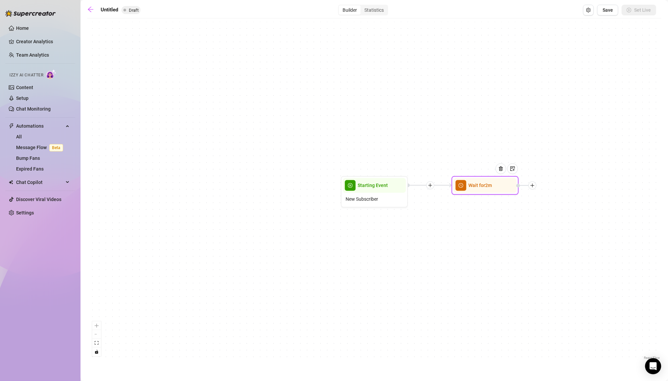
click at [535, 187] on icon "plus" at bounding box center [532, 186] width 5 height 5
click at [564, 209] on div "Message" at bounding box center [565, 209] width 49 height 11
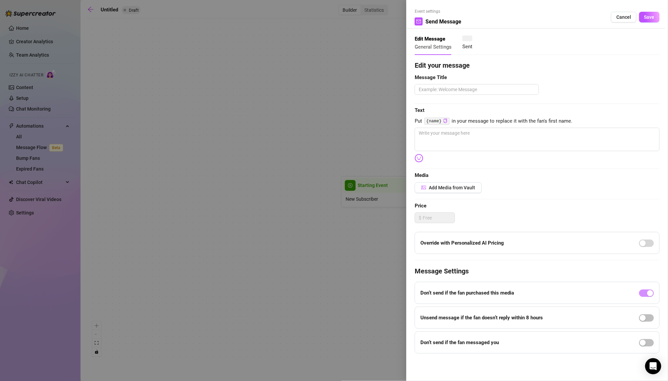
type textarea "Write your message here"
click at [561, 126] on div "Edit your message Message Title Text Put {name} in your message to replace it w…" at bounding box center [537, 207] width 245 height 294
click at [559, 136] on textarea at bounding box center [537, 139] width 245 height 23
paste textarea "Or should I say hi first? 😉 These cheeks been waiting for you!!"
type textarea "Or should I say hi first? 😉 These cheeks been waiting for you!!"
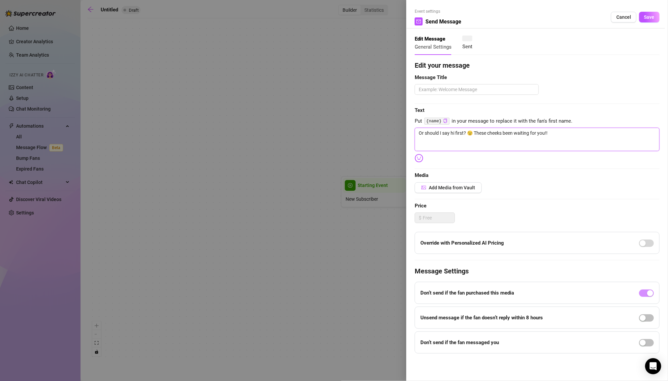
type textarea "Or should I say hi first? 😉 These cheeks been waiting for you!!"
click at [570, 139] on textarea "Or should I say hi first? 😉 These cheeks been waiting for you!!" at bounding box center [537, 139] width 245 height 23
click at [651, 17] on span "Save" at bounding box center [649, 16] width 10 height 5
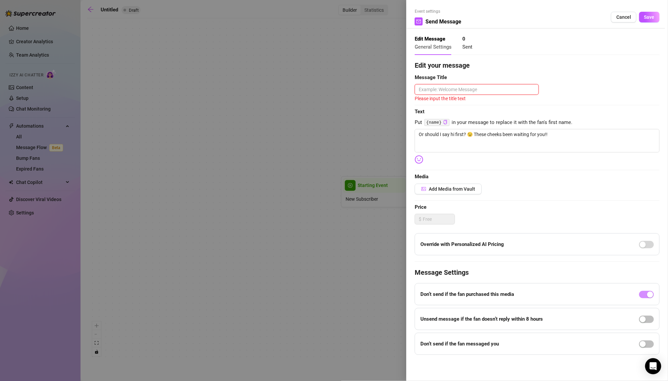
click at [520, 89] on textarea at bounding box center [477, 89] width 124 height 10
type textarea "W"
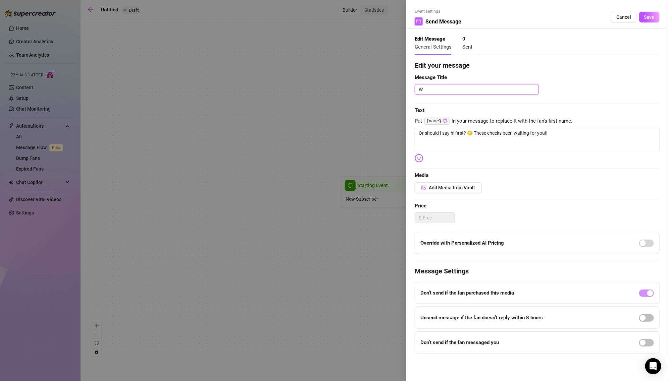
type textarea "We"
type textarea "Wel"
type textarea "Welc"
type textarea "Welco"
type textarea "Welcom"
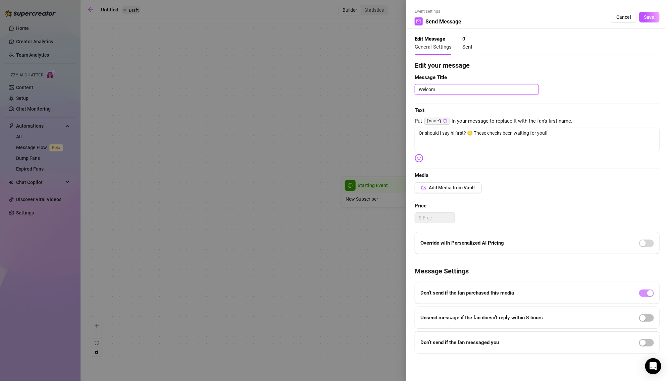
type textarea "Welcome"
type textarea "Welcome 0"
type textarea "Welcome 01"
click at [653, 12] on button "Save" at bounding box center [649, 17] width 20 height 11
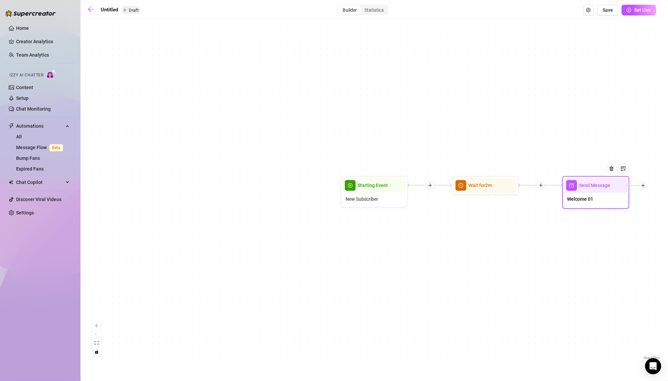
click at [645, 183] on div at bounding box center [643, 186] width 8 height 8
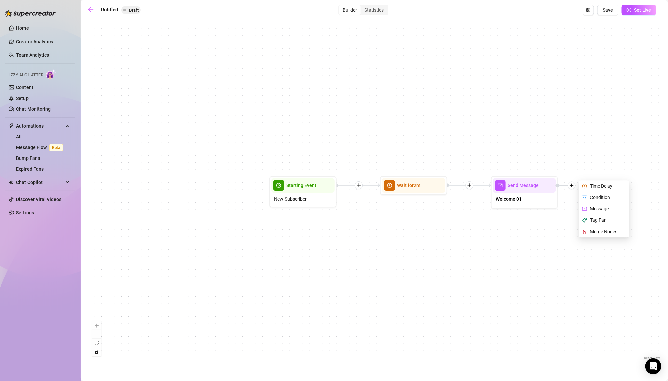
drag, startPoint x: 561, startPoint y: 244, endPoint x: 342, endPoint y: 256, distance: 219.4
click at [342, 256] on div "Send Message Welcome 01 Time Delay Condition Message Tag Fan Merge Nodes Wait f…" at bounding box center [374, 192] width 574 height 340
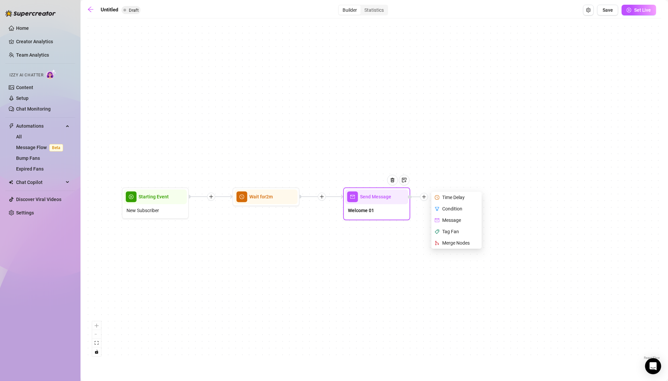
click at [457, 220] on div "Message" at bounding box center [457, 220] width 49 height 11
type textarea "Write your message here"
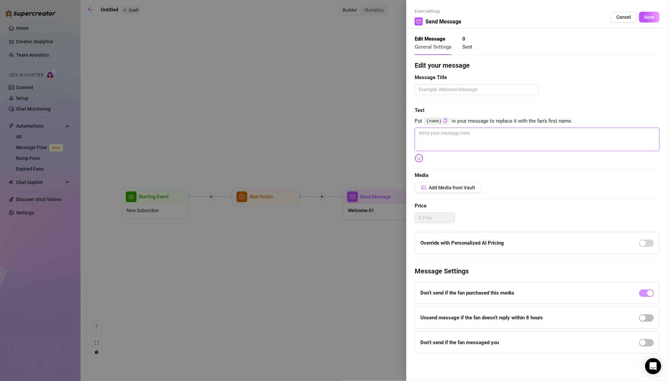
click at [461, 137] on textarea at bounding box center [537, 139] width 245 height 23
paste textarea "How you doin'?"
type textarea "How you doin'?"
click at [463, 93] on textarea at bounding box center [477, 89] width 124 height 10
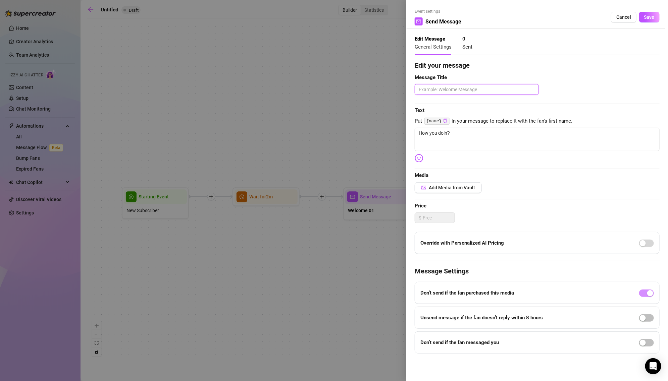
type textarea "W"
type textarea "Wle"
type textarea "Wlec"
type textarea "Wle"
type textarea "Wl"
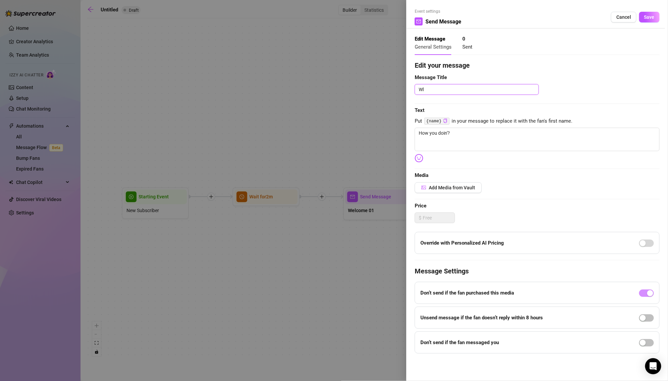
type textarea "W"
type textarea "We"
type textarea "Wel"
type textarea "Welc"
type textarea "Welcom"
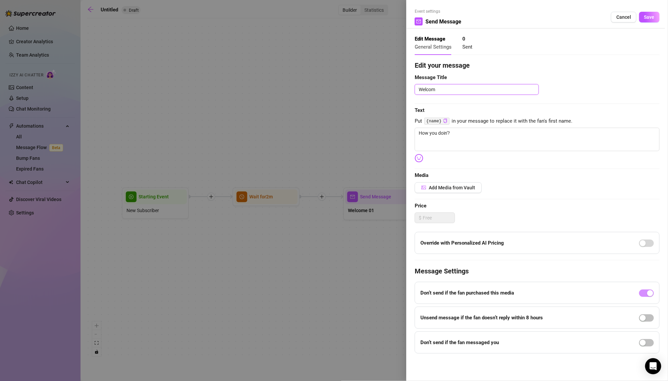
type textarea "Welcome"
type textarea "Welcome 02"
click at [650, 13] on button "Save" at bounding box center [649, 17] width 20 height 11
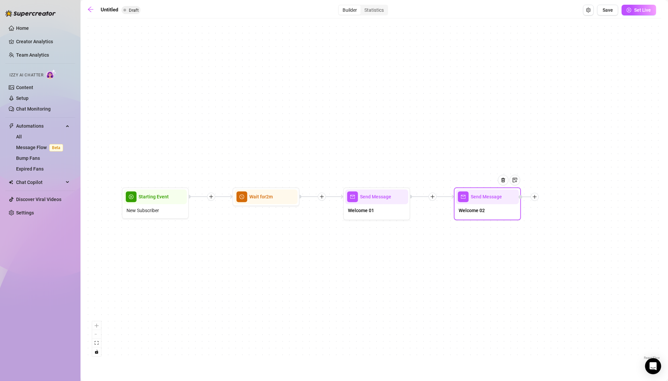
click at [536, 197] on icon "plus" at bounding box center [535, 197] width 4 height 0
click at [575, 199] on div "Time Delay" at bounding box center [567, 197] width 49 height 11
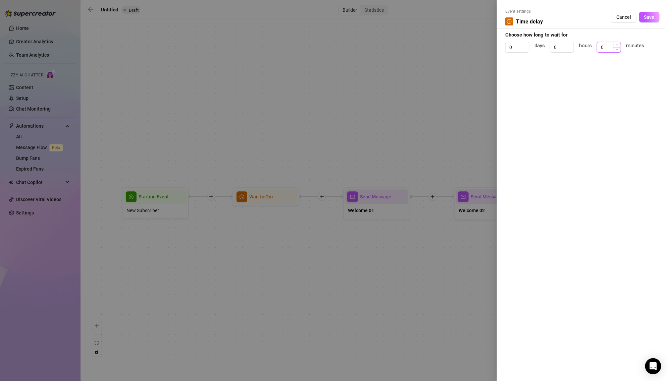
click at [606, 47] on input "0" at bounding box center [608, 47] width 23 height 10
type input "20"
click at [649, 24] on div "Event settings Time delay Cancel Save" at bounding box center [582, 18] width 154 height 20
click at [651, 19] on span "Save" at bounding box center [649, 16] width 10 height 5
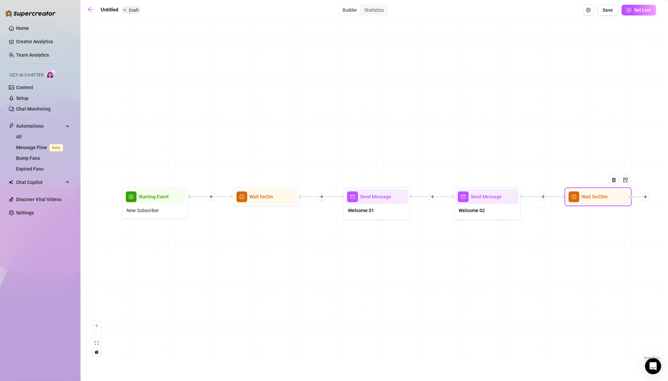
click at [647, 199] on icon "plus" at bounding box center [645, 197] width 5 height 5
click at [658, 220] on icon "mail" at bounding box center [658, 221] width 5 height 4
type textarea "Write your message here"
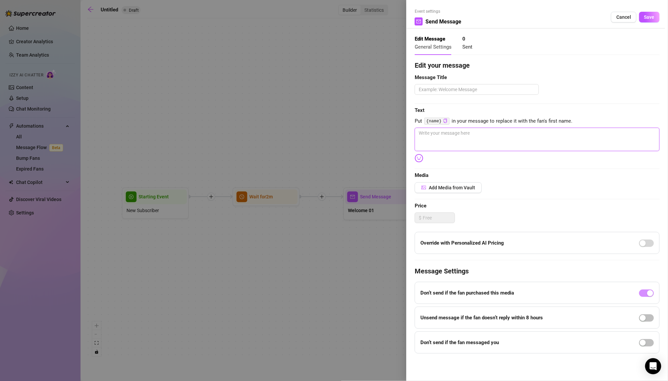
click at [542, 142] on textarea at bounding box center [537, 139] width 245 height 23
paste textarea "Come on it's your turn to talk! Don't you wanna see these cheeks clap? 🤭"
type textarea "Come on it's your turn to talk! Don't you wanna see these cheeks clap? 🤭"
click at [482, 85] on textarea at bounding box center [477, 89] width 124 height 10
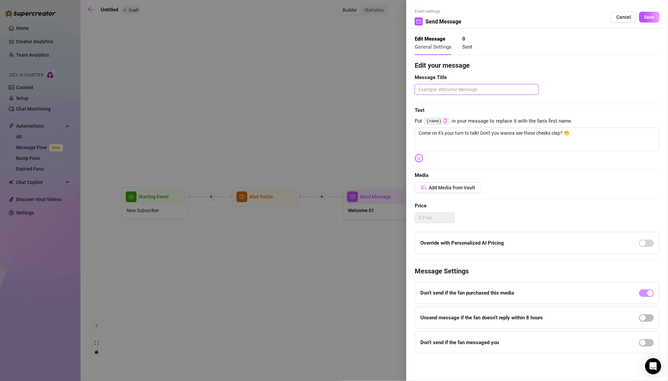
type textarea "F"
type textarea "Fo"
type textarea "Fol"
type textarea "Foll"
type textarea "Follow"
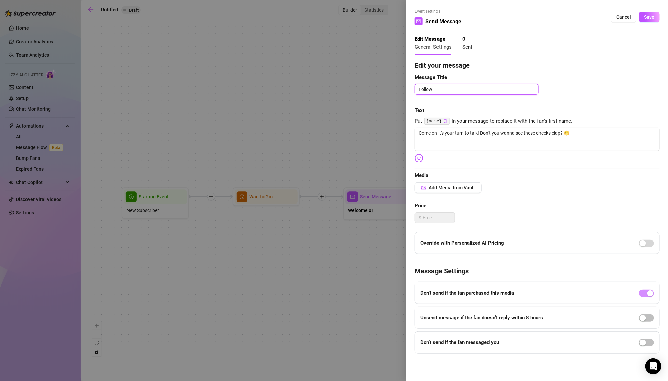
type textarea "Follow"
type textarea "Follow u"
type textarea "Follow up"
type textarea "Follow up 1"
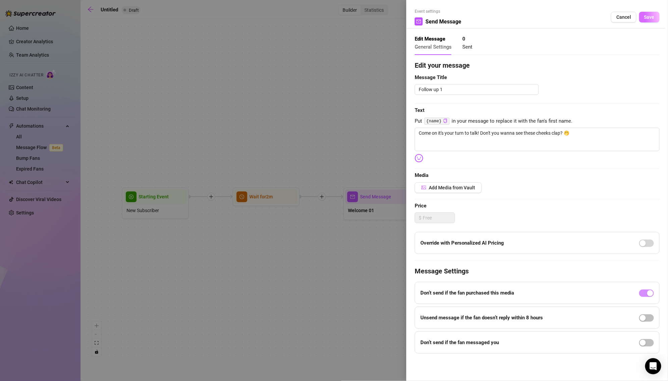
click at [649, 18] on span "Save" at bounding box center [649, 16] width 10 height 5
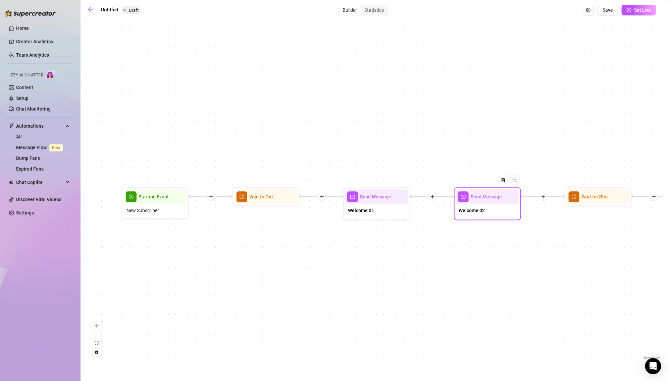
click at [509, 212] on div "Welcome 02" at bounding box center [487, 212] width 63 height 14
type textarea "How you doin'?"
click at [509, 212] on div at bounding box center [334, 190] width 668 height 381
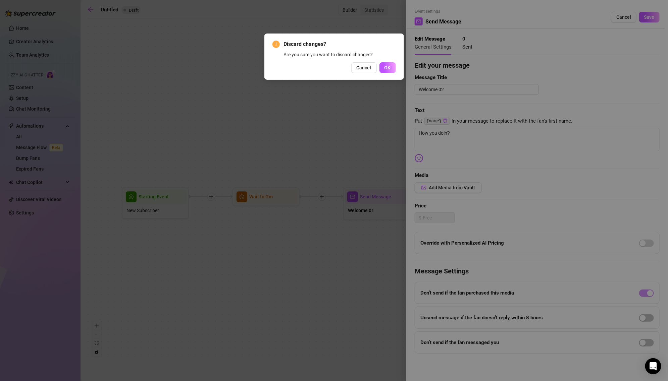
click at [467, 128] on div "Discard changes? Are you sure you want to discard changes? Cancel OK" at bounding box center [334, 190] width 668 height 381
click at [370, 70] on button "Cancel" at bounding box center [363, 67] width 25 height 11
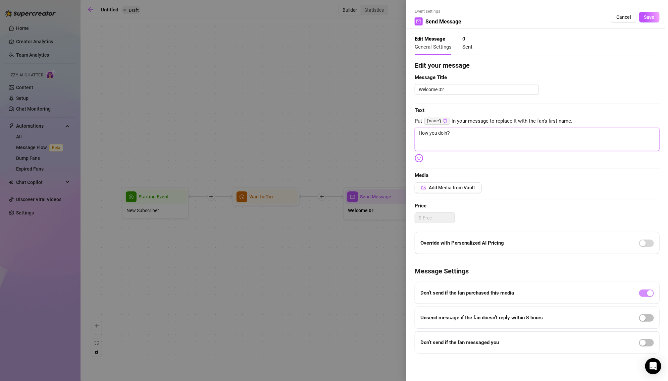
click at [532, 140] on textarea "How you doin'?" at bounding box center [537, 139] width 245 height 23
paste textarea "Soooo how you doin’"
type textarea "Soooo how you doin’?"
click at [646, 17] on span "Save" at bounding box center [649, 16] width 10 height 5
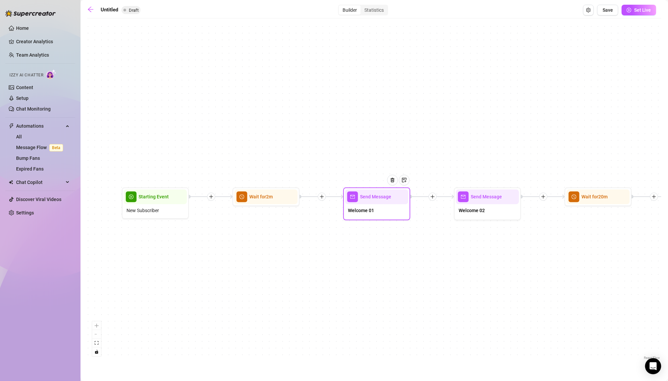
click at [368, 215] on div "Welcome 01" at bounding box center [376, 212] width 63 height 14
type textarea "Or should I say hi first? 😉 These cheeks been waiting for you!!"
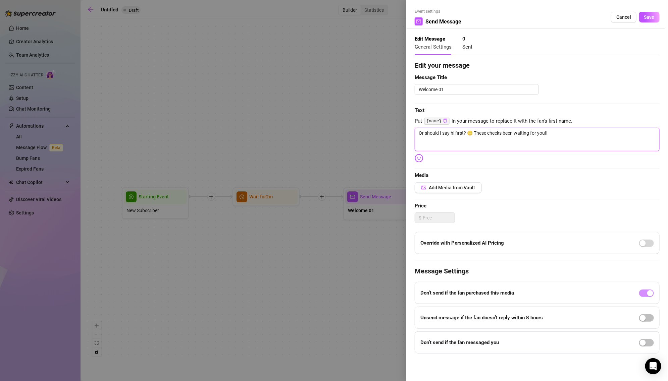
click at [464, 137] on textarea "Or should I say hi first? 😉 These cheeks been waiting for you!!" at bounding box center [537, 139] width 245 height 23
click at [650, 20] on button "Save" at bounding box center [649, 17] width 20 height 11
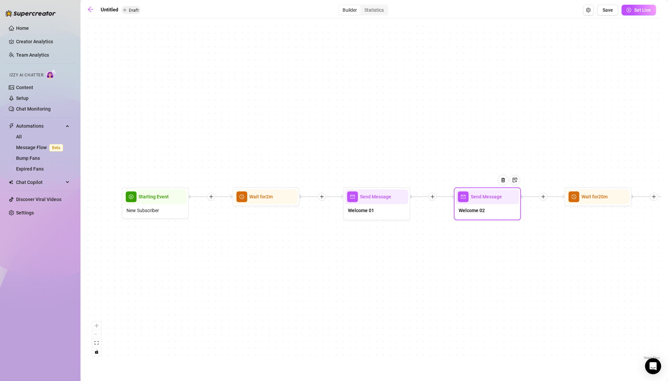
click at [464, 211] on span "Welcome 02" at bounding box center [472, 210] width 26 height 7
click at [480, 215] on div "Welcome 02" at bounding box center [487, 212] width 63 height 14
type textarea "Soooo how you doin’?"
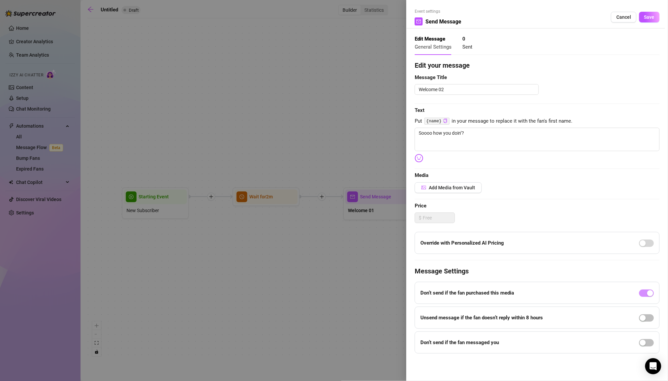
click at [363, 231] on div at bounding box center [334, 190] width 668 height 381
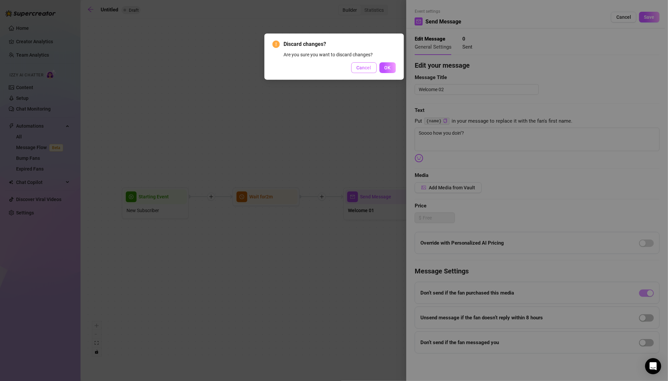
click at [369, 70] on button "Cancel" at bounding box center [363, 67] width 25 height 11
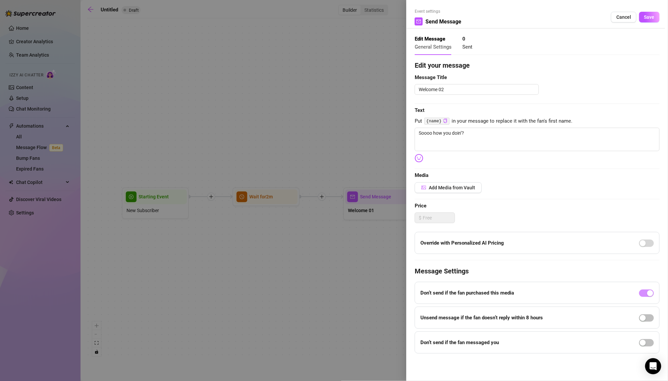
click at [373, 91] on div at bounding box center [334, 190] width 668 height 381
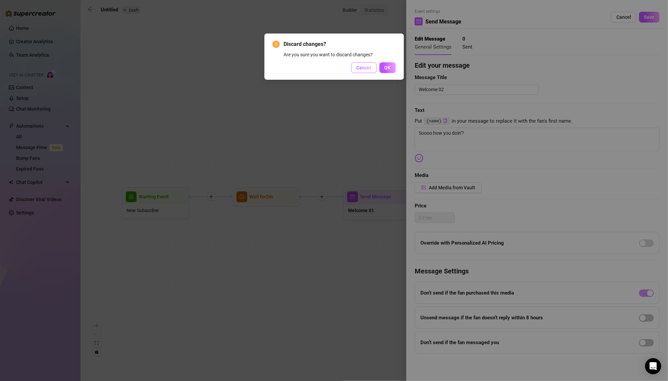
drag, startPoint x: 385, startPoint y: 69, endPoint x: 364, endPoint y: 69, distance: 20.8
click at [364, 69] on div "Cancel OK" at bounding box center [333, 67] width 123 height 11
click at [364, 69] on span "Cancel" at bounding box center [364, 67] width 15 height 5
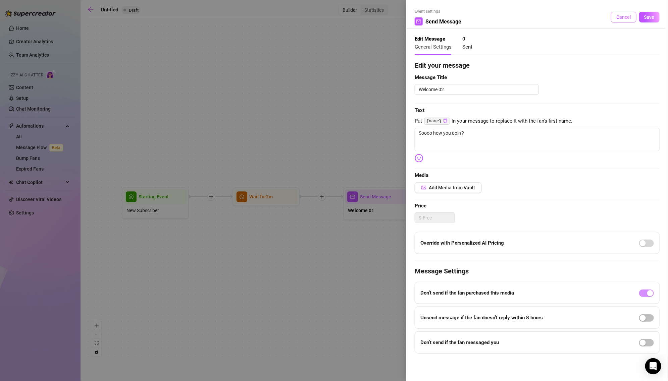
click at [631, 17] on button "Cancel" at bounding box center [623, 17] width 25 height 11
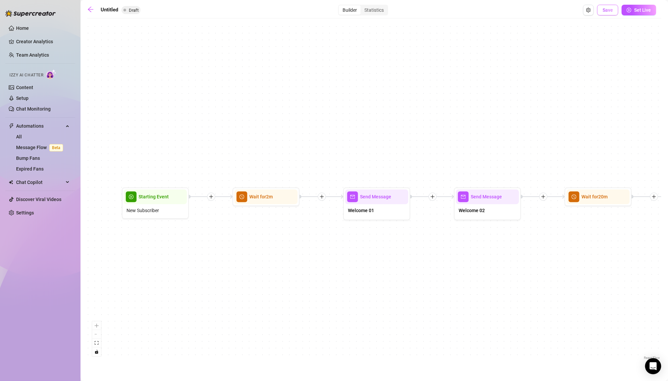
click at [613, 9] on span "Save" at bounding box center [608, 9] width 10 height 5
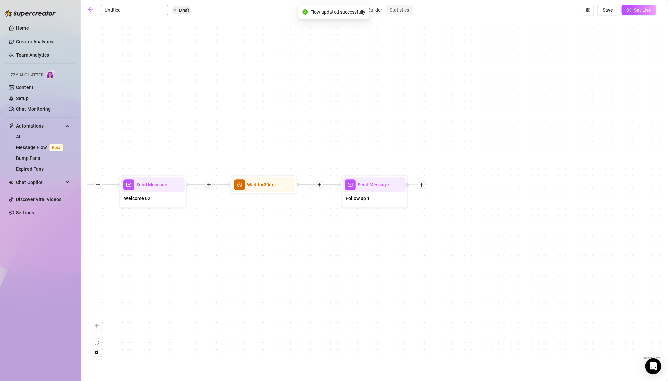
click at [113, 11] on input "Untitled" at bounding box center [135, 10] width 68 height 11
type input "Mocha Fre"
click at [123, 9] on input "Mocha Fre" at bounding box center [135, 10] width 68 height 11
click at [129, 10] on input "Mocha Fre" at bounding box center [135, 10] width 68 height 11
type input "Mocha Free"
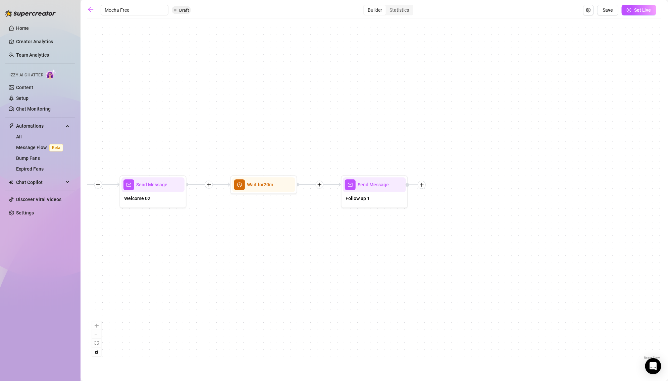
click at [147, 37] on div "Send Message Follow up 1 Wait for 20m Send Message Welcome 02 Send Message Welc…" at bounding box center [374, 192] width 574 height 340
click at [89, 10] on icon "arrow-left" at bounding box center [90, 9] width 7 height 7
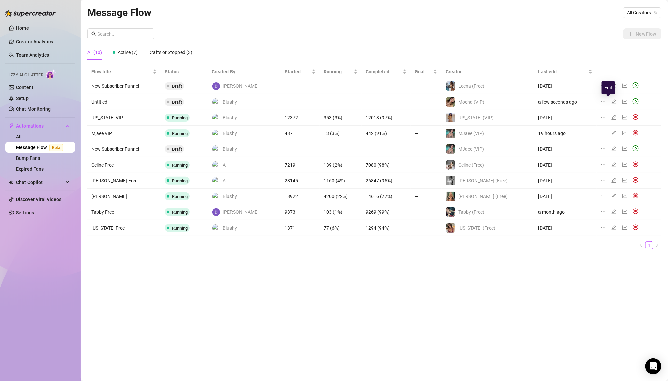
click at [611, 99] on icon "edit" at bounding box center [613, 101] width 5 height 5
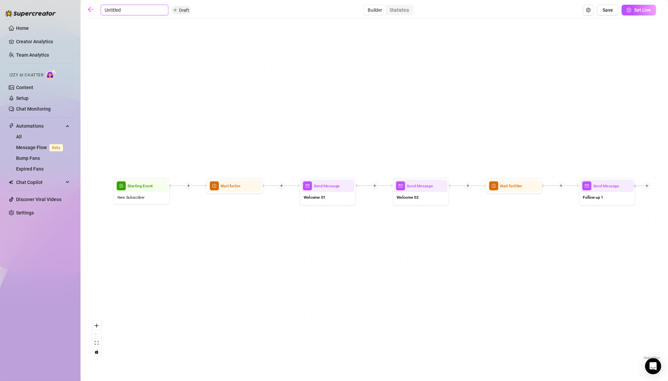
click at [108, 10] on input "Untitled" at bounding box center [135, 10] width 68 height 11
type input "Mocha Fr"
click at [424, 202] on div "Welcome 02" at bounding box center [421, 198] width 53 height 12
type textarea "Soooo how you doin’?"
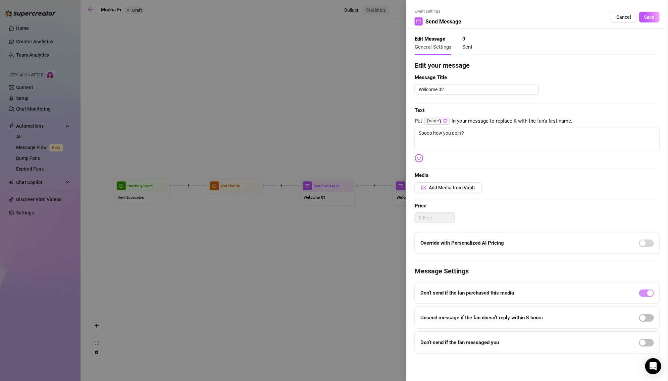
click at [305, 108] on div at bounding box center [334, 190] width 668 height 381
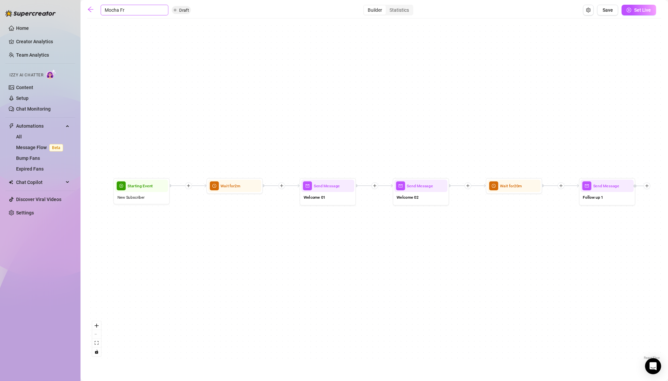
click at [140, 9] on input "Mocha Fr" at bounding box center [135, 10] width 68 height 11
type input "Mocha Fre"
click at [119, 11] on input "Mocha Fre" at bounding box center [135, 10] width 68 height 11
click at [137, 10] on input "Mocha Fre" at bounding box center [135, 10] width 68 height 11
type input "Mocha Free"
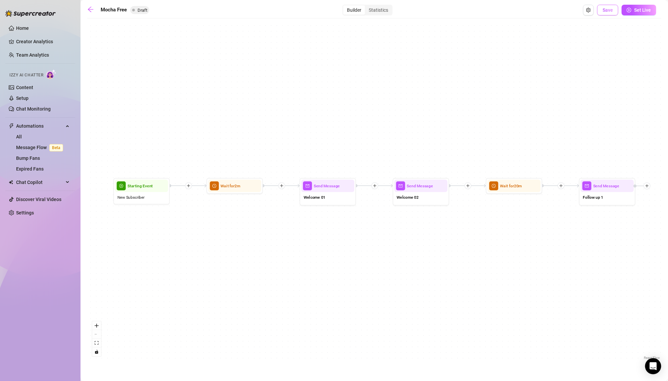
click at [604, 11] on span "Save" at bounding box center [608, 9] width 10 height 5
click at [94, 7] on link at bounding box center [92, 10] width 10 height 8
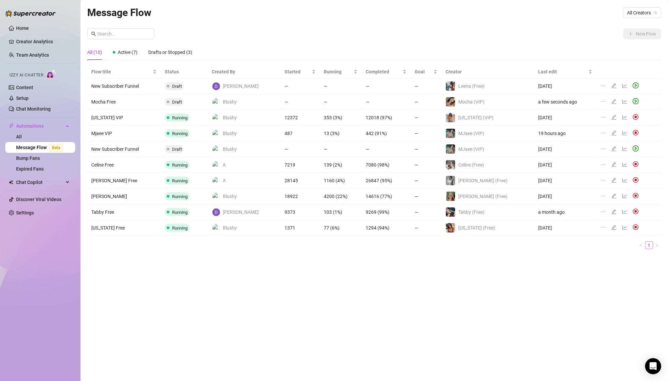
click at [106, 96] on td "Mocha Free" at bounding box center [123, 102] width 73 height 16
click at [611, 103] on div at bounding box center [615, 101] width 8 height 7
click at [611, 99] on icon "edit" at bounding box center [613, 101] width 5 height 5
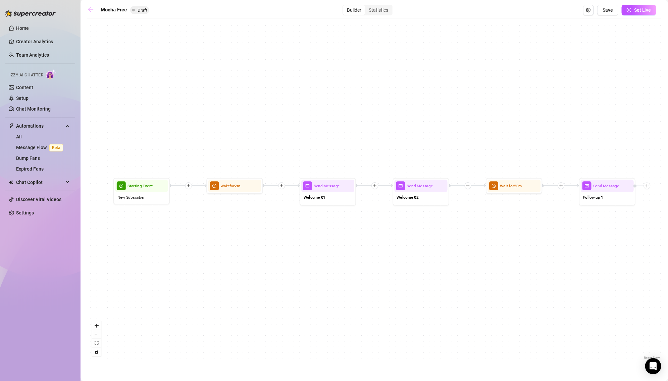
click at [89, 7] on icon "arrow-left" at bounding box center [90, 9] width 7 height 7
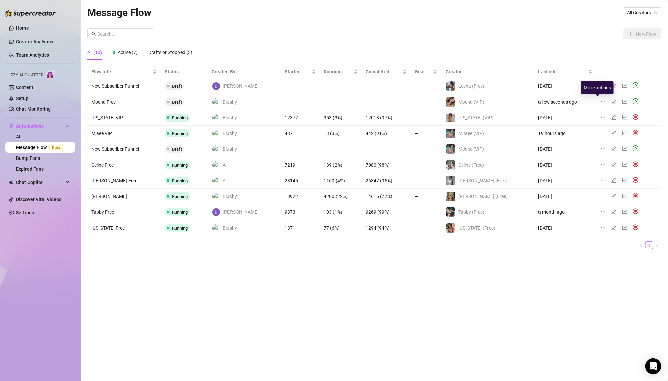
click at [600, 100] on icon "ellipsis" at bounding box center [602, 101] width 5 height 5
click at [620, 135] on span "Delete" at bounding box center [633, 133] width 51 height 7
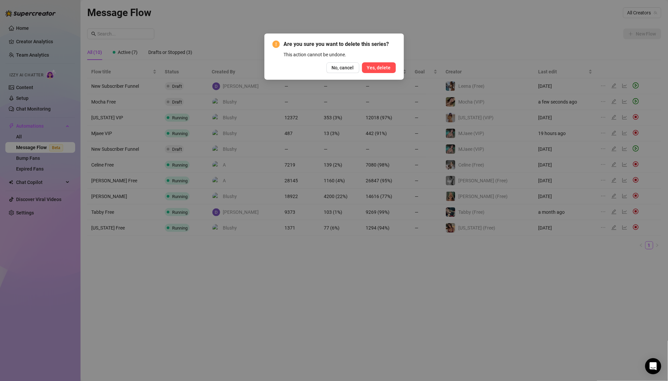
click at [388, 67] on span "Yes, delete" at bounding box center [379, 67] width 24 height 5
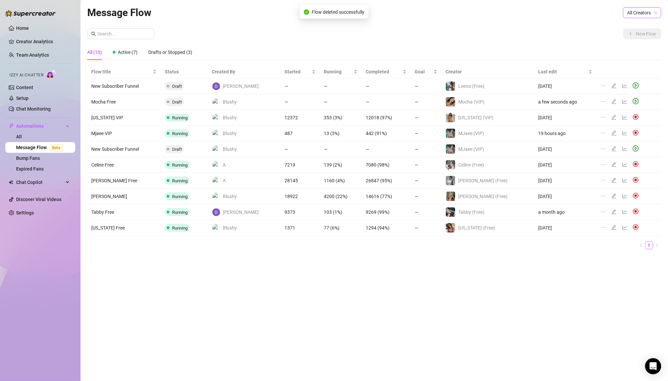
click at [642, 17] on span "All Creators" at bounding box center [642, 13] width 30 height 10
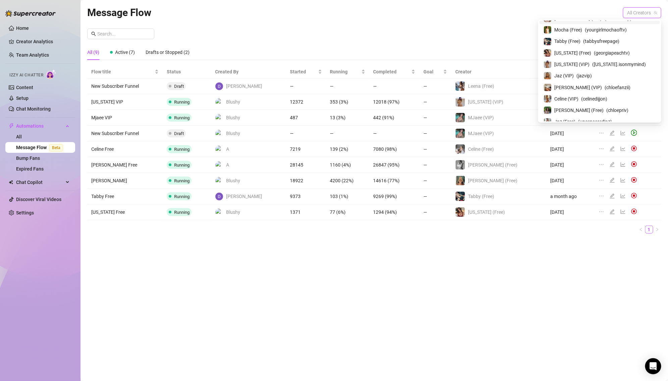
scroll to position [126, 0]
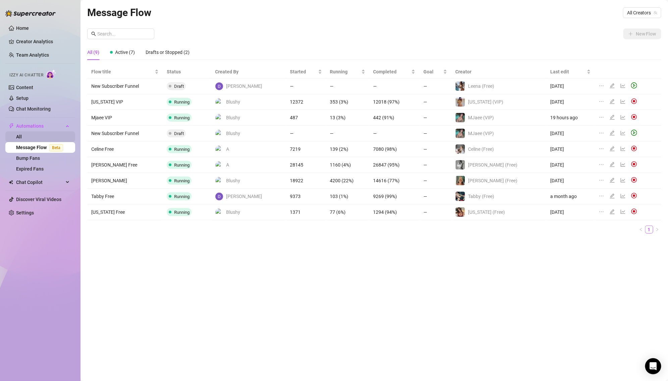
click at [22, 138] on link "All" at bounding box center [19, 136] width 6 height 5
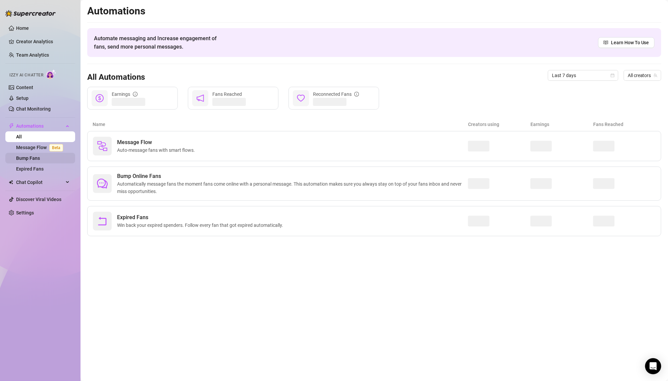
click at [36, 158] on link "Bump Fans" at bounding box center [28, 158] width 24 height 5
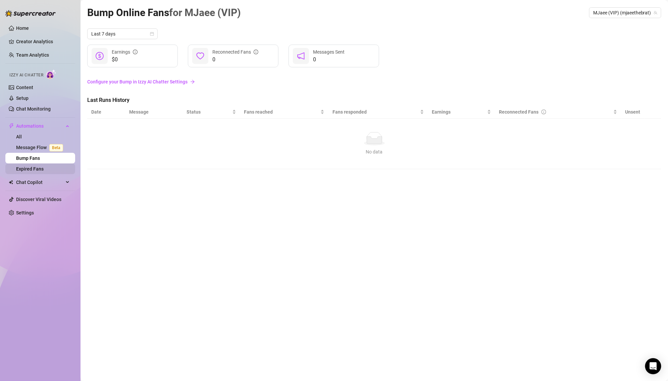
click at [44, 172] on link "Expired Fans" at bounding box center [30, 168] width 28 height 5
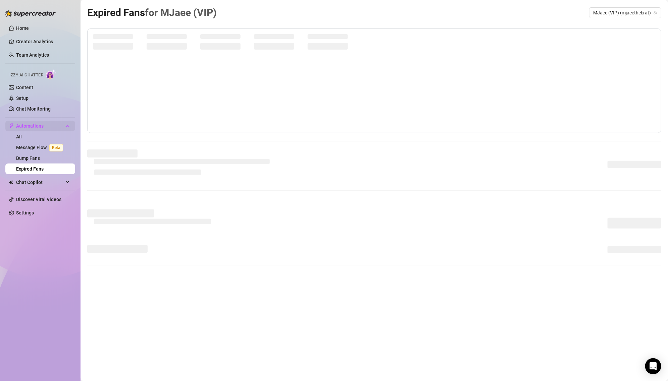
click at [45, 129] on span "Automations" at bounding box center [40, 126] width 48 height 11
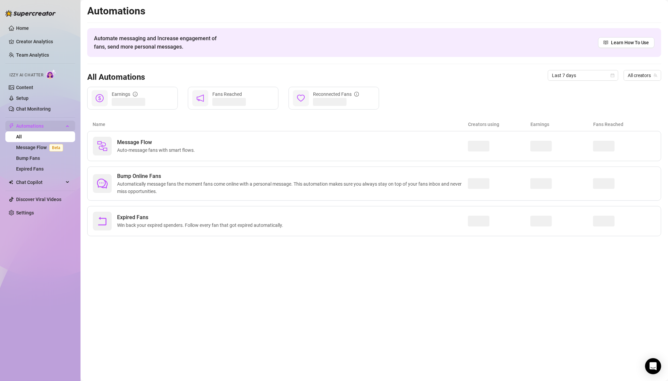
click at [45, 129] on span "Automations" at bounding box center [40, 126] width 48 height 11
click at [45, 140] on span "Chat Copilot" at bounding box center [40, 139] width 48 height 11
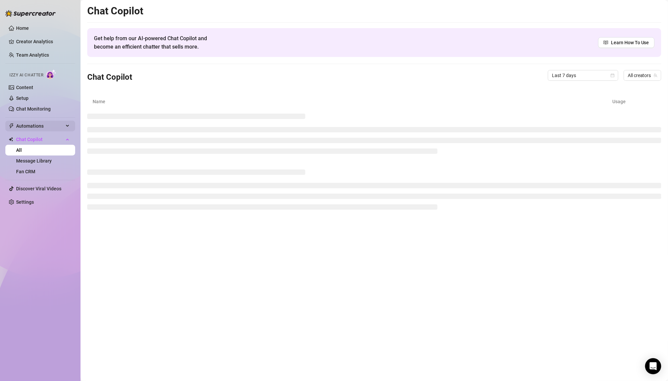
click at [52, 124] on span "Automations" at bounding box center [40, 126] width 48 height 11
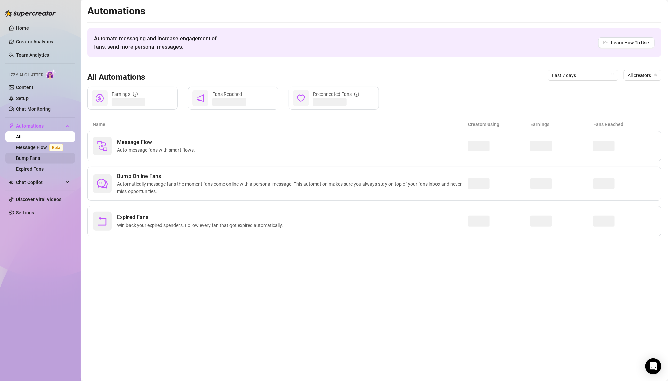
click at [40, 161] on link "Bump Fans" at bounding box center [28, 158] width 24 height 5
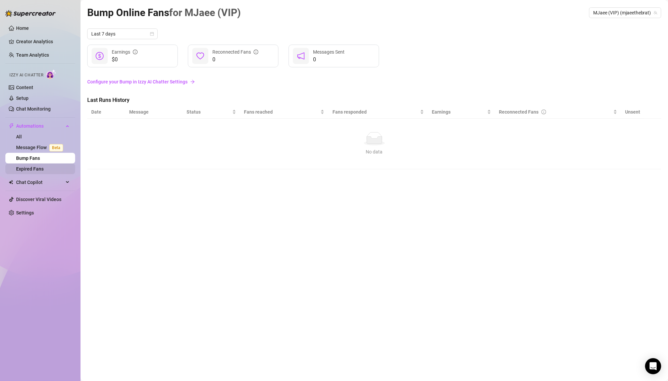
click at [44, 166] on link "Expired Fans" at bounding box center [30, 168] width 28 height 5
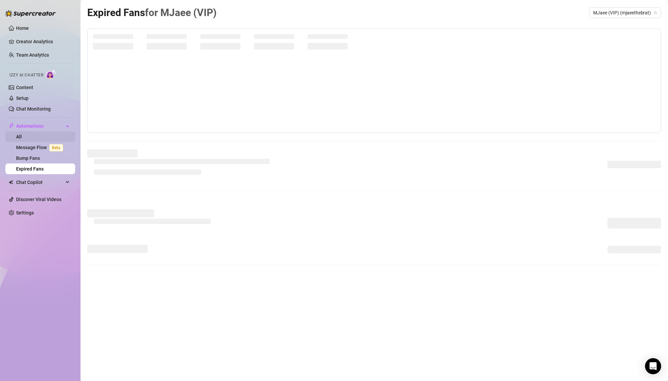
click at [22, 138] on link "All" at bounding box center [19, 136] width 6 height 5
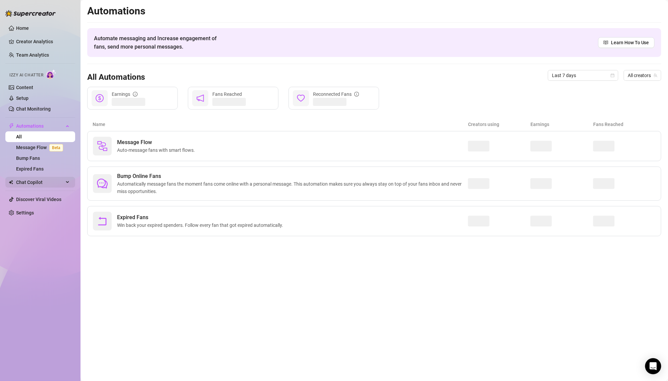
click at [45, 180] on span "Chat Copilot" at bounding box center [40, 182] width 48 height 11
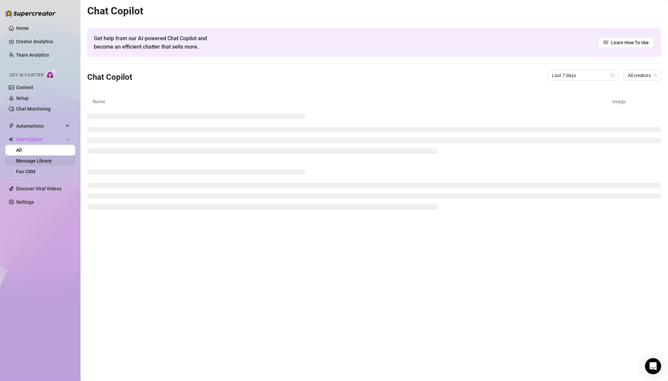
click at [46, 159] on link "Message Library" at bounding box center [34, 160] width 36 height 5
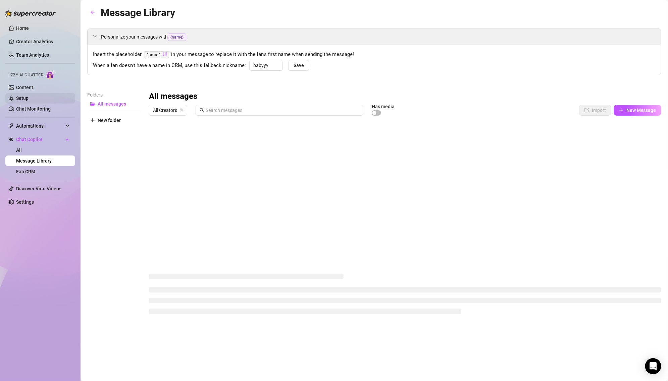
click at [29, 97] on link "Setup" at bounding box center [22, 98] width 12 height 5
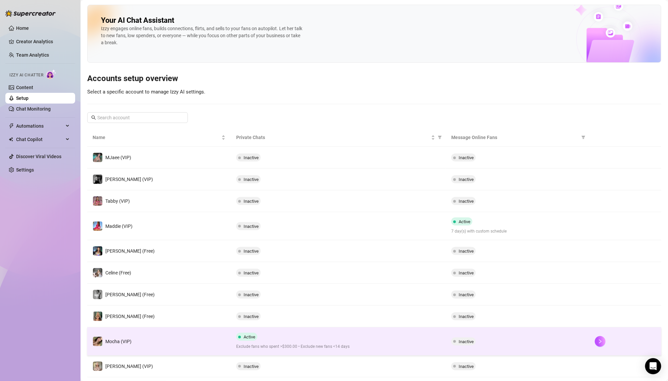
click at [162, 339] on td "Mocha (VIP)" at bounding box center [159, 342] width 144 height 28
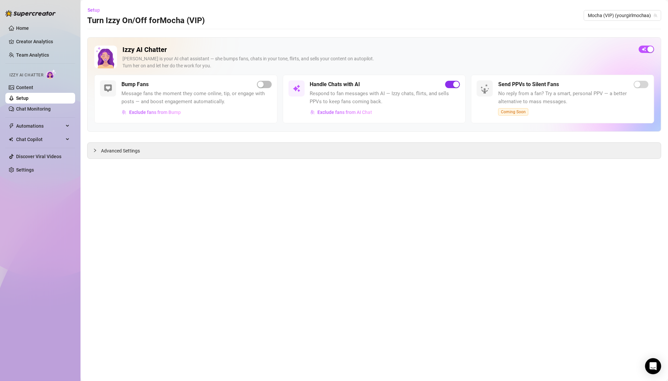
click at [454, 83] on div "button" at bounding box center [456, 85] width 6 height 6
click at [41, 138] on span "Chat Copilot" at bounding box center [40, 139] width 48 height 11
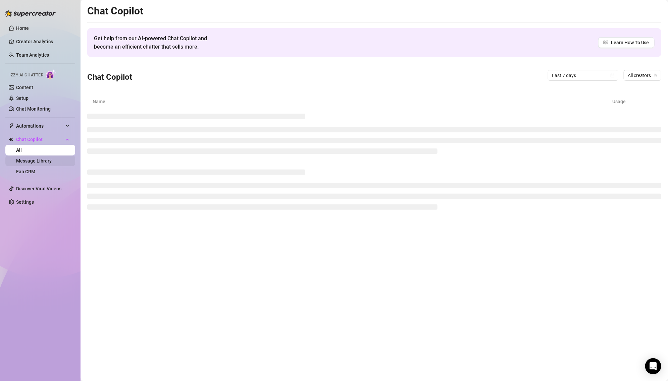
click at [45, 158] on link "Message Library" at bounding box center [34, 160] width 36 height 5
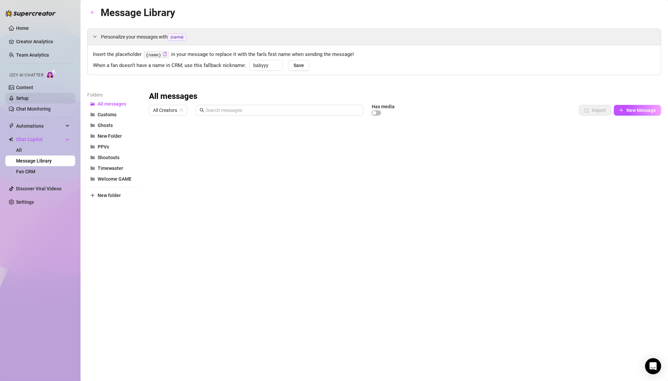
click at [29, 96] on link "Setup" at bounding box center [22, 98] width 12 height 5
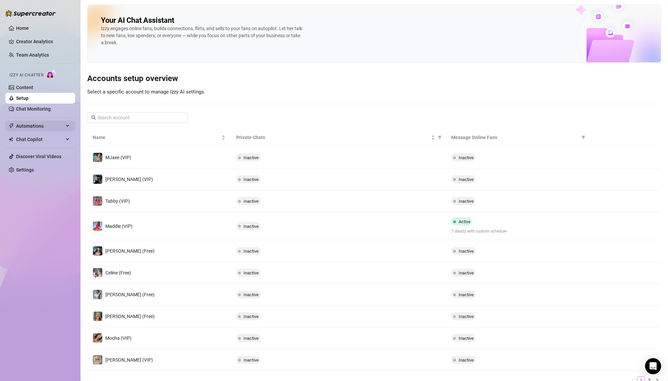
click at [49, 125] on span "Automations" at bounding box center [40, 126] width 48 height 11
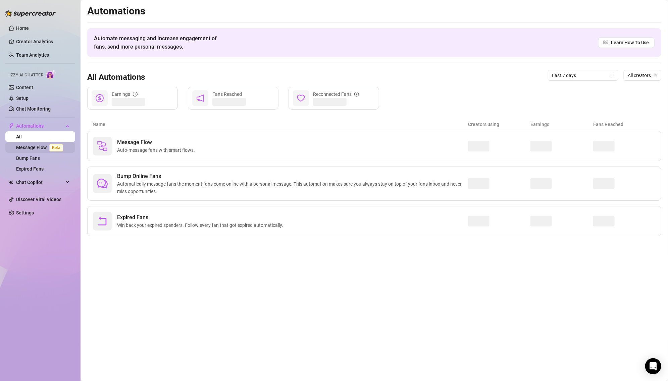
click at [46, 147] on link "Message Flow Beta" at bounding box center [41, 147] width 50 height 5
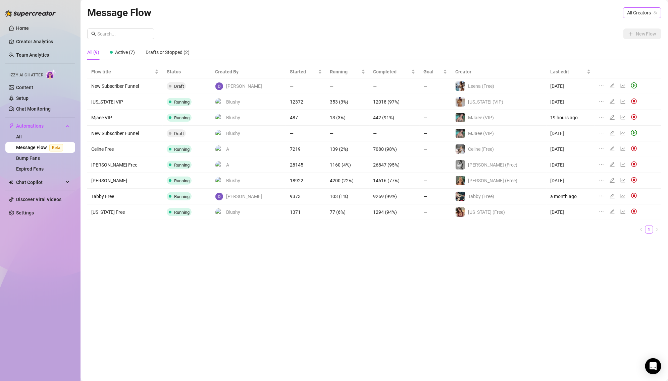
click at [633, 13] on span "All Creators" at bounding box center [642, 13] width 30 height 10
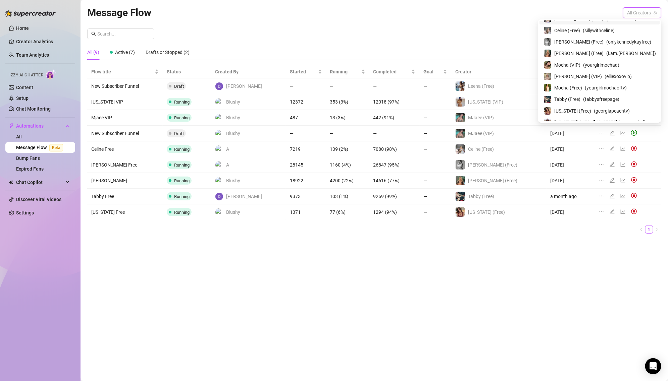
scroll to position [68, 0]
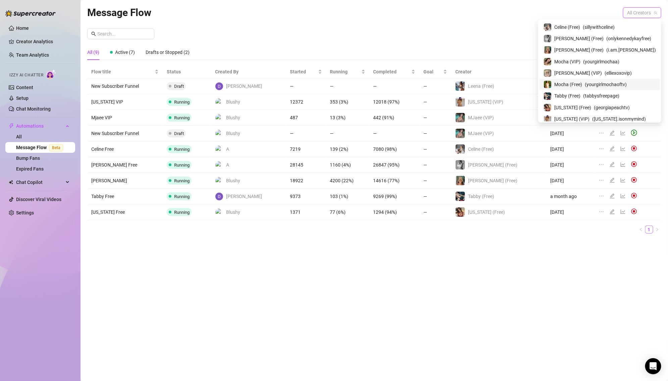
click at [614, 83] on span "( yourgirlmochaoftv )" at bounding box center [606, 84] width 42 height 7
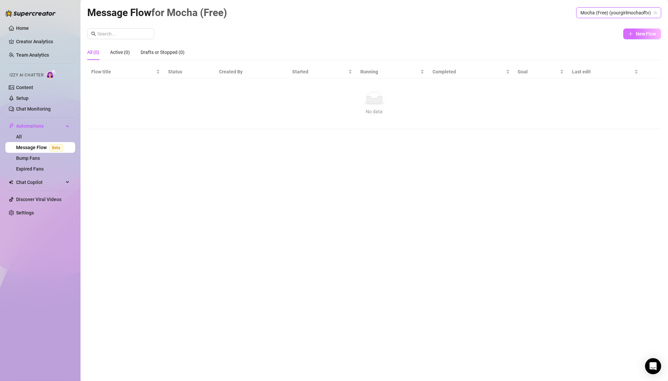
click at [642, 32] on span "New Flow" at bounding box center [646, 33] width 20 height 5
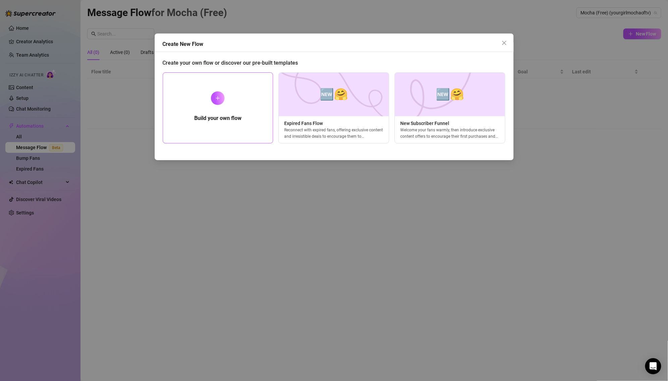
click at [241, 117] on h5 "Build your own flow" at bounding box center [217, 118] width 47 height 8
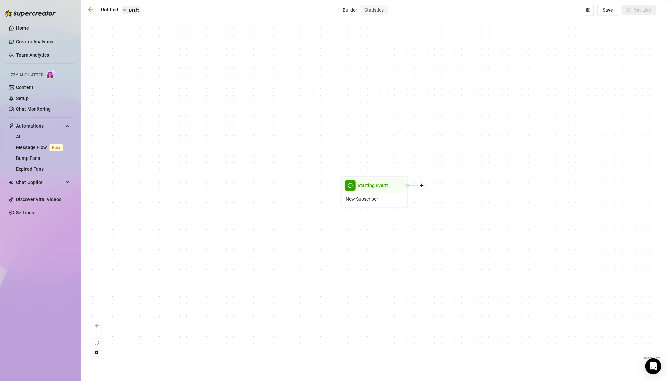
click at [425, 188] on div at bounding box center [422, 186] width 8 height 8
click at [460, 185] on div "Time Delay" at bounding box center [454, 186] width 49 height 11
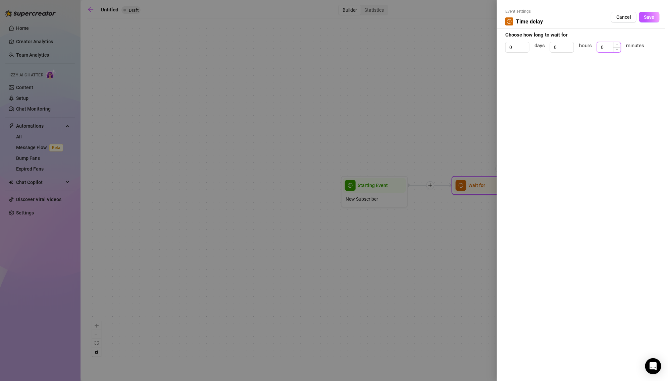
click at [606, 47] on input "0" at bounding box center [608, 47] width 23 height 10
type input "2"
click at [650, 12] on button "Save" at bounding box center [649, 17] width 20 height 11
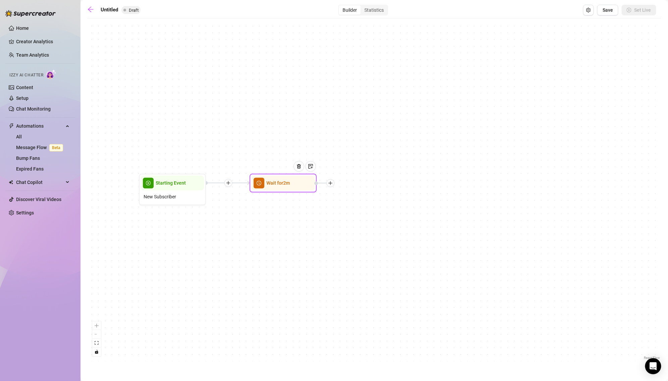
drag, startPoint x: 498, startPoint y: 263, endPoint x: 266, endPoint y: 254, distance: 231.7
click at [266, 254] on div "Wait for 2m Starting Event New Subscriber" at bounding box center [374, 192] width 574 height 340
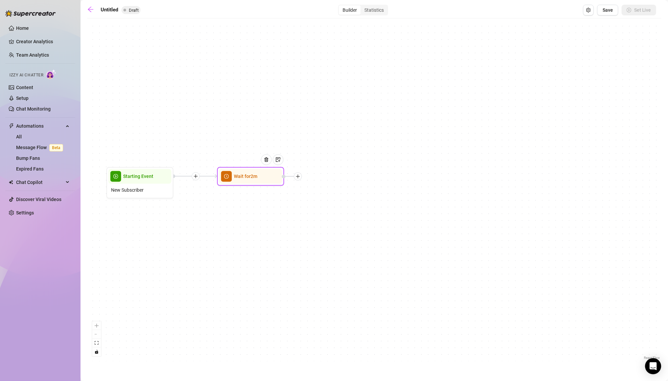
click at [298, 177] on icon "plus" at bounding box center [298, 176] width 5 height 5
click at [334, 200] on div "Message" at bounding box center [331, 200] width 49 height 11
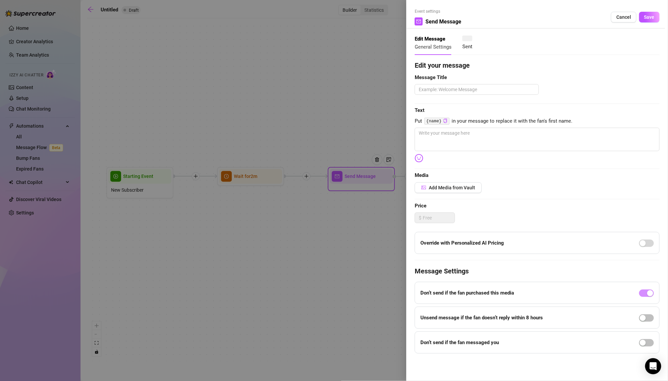
type textarea "Write your message here"
click at [490, 93] on textarea at bounding box center [477, 89] width 124 height 10
type textarea "W"
type textarea "We"
type textarea "Wel"
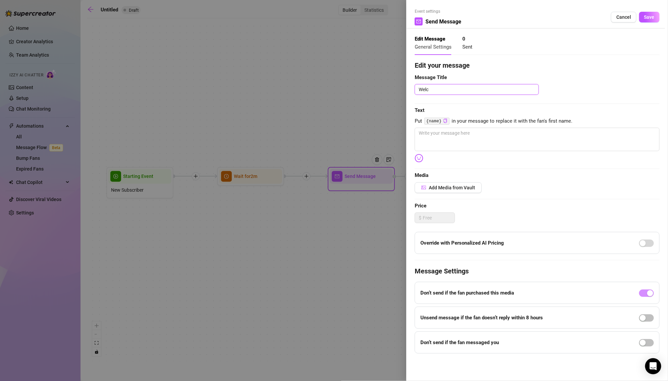
type textarea "Welco"
type textarea "Welcom"
type textarea "Welcome"
type textarea "Welcome 01"
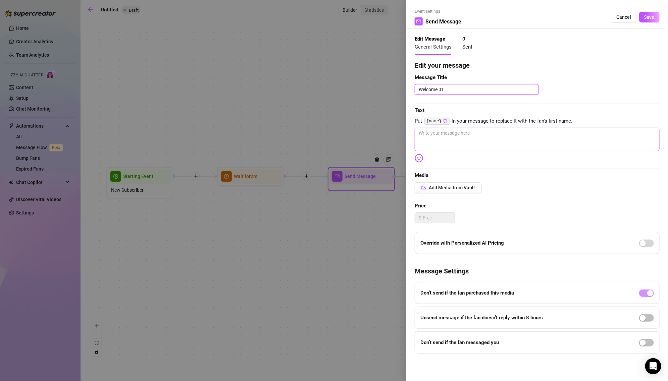
type textarea "Welcome 01"
click at [504, 146] on textarea at bounding box center [537, 139] width 245 height 23
paste textarea "Or should I say hi first? 😉 These cheeks been waiting for you!!"
type textarea "Or should I say hi first? 😉 These cheeks been waiting for you!!"
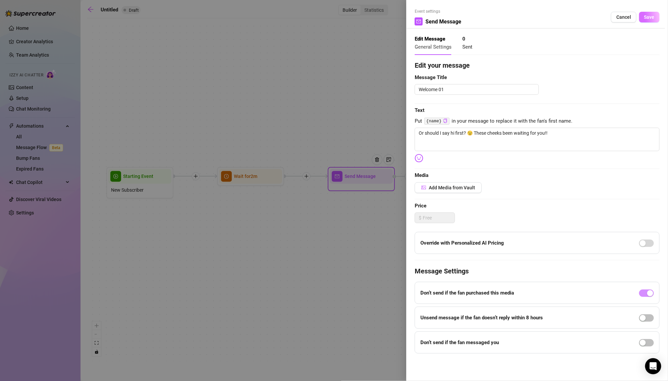
click at [649, 16] on span "Save" at bounding box center [649, 16] width 10 height 5
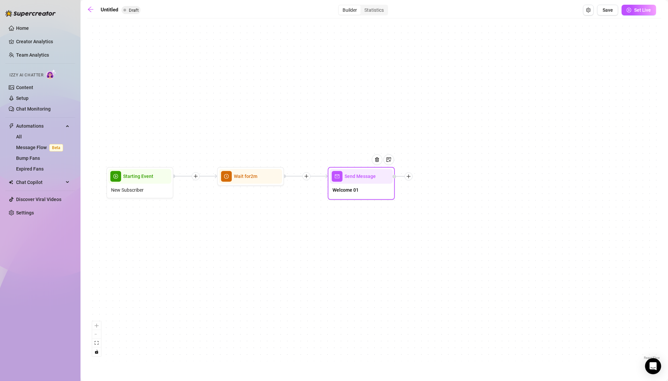
click at [409, 176] on icon "plus" at bounding box center [409, 176] width 4 height 0
click at [442, 200] on div "Message" at bounding box center [441, 200] width 49 height 11
click at [443, 198] on div "Message" at bounding box center [441, 200] width 49 height 11
type textarea "Write your message here"
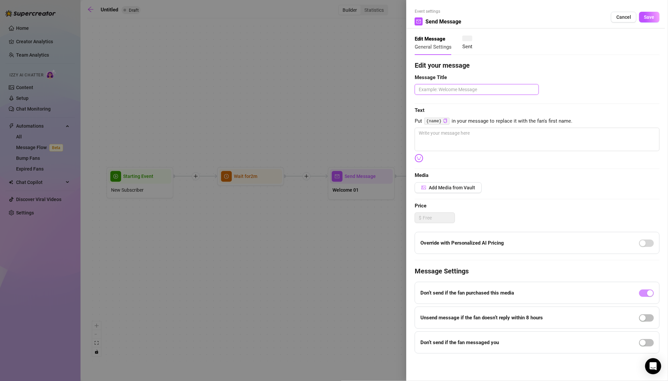
click at [478, 90] on textarea at bounding box center [477, 89] width 124 height 10
type textarea "W"
type textarea "Wel"
type textarea "Welc"
type textarea "Welcom"
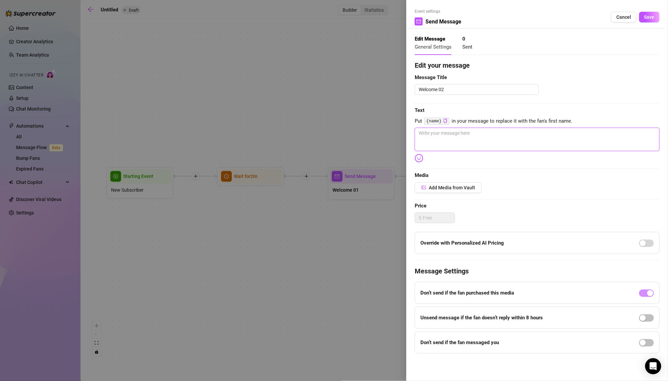
click at [518, 143] on textarea at bounding box center [537, 139] width 245 height 23
paste textarea "Soooo how you doin’?"
click at [653, 17] on span "Save" at bounding box center [649, 16] width 10 height 5
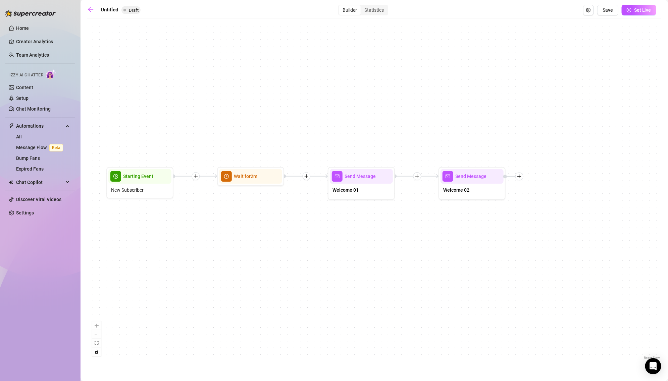
click at [524, 176] on div "Send Message Welcome 02 Send Message Welcome 01 Wait for 2m Starting Event New …" at bounding box center [374, 192] width 574 height 340
click at [518, 178] on icon "plus" at bounding box center [519, 176] width 5 height 5
click at [556, 177] on div "Time Delay" at bounding box center [552, 177] width 49 height 11
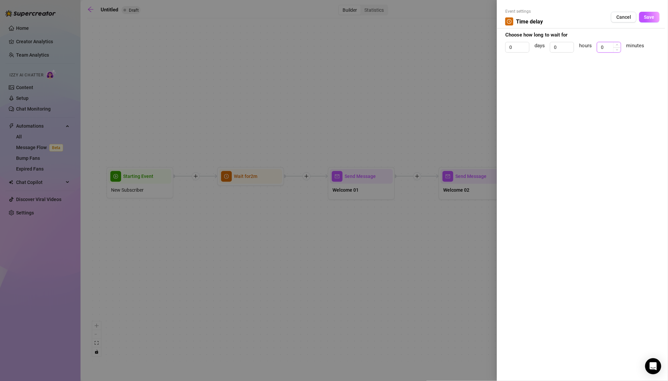
click at [610, 43] on input "0" at bounding box center [608, 47] width 23 height 10
click at [658, 12] on div "Cancel Save" at bounding box center [635, 17] width 49 height 11
click at [651, 17] on span "Save" at bounding box center [649, 16] width 10 height 5
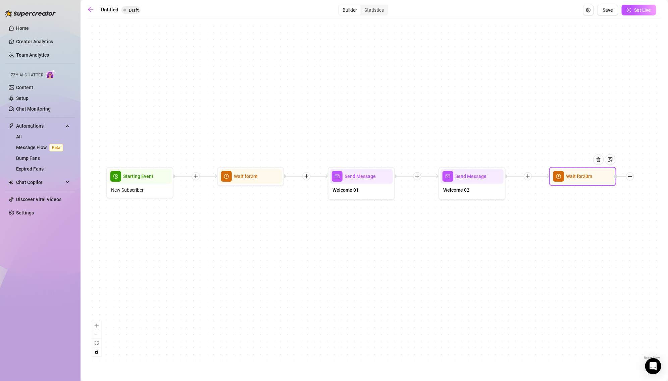
click at [631, 179] on div at bounding box center [630, 177] width 8 height 8
click at [651, 201] on div "Message" at bounding box center [663, 200] width 49 height 11
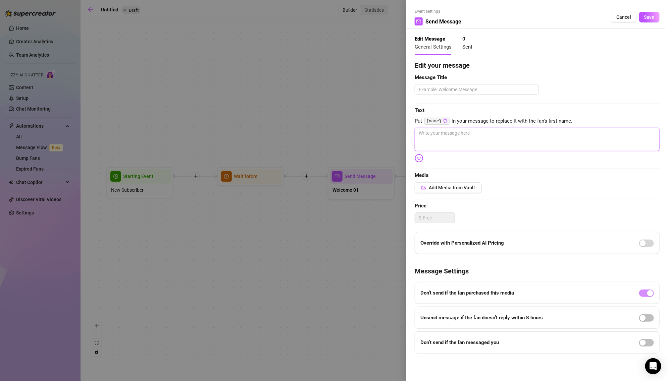
click at [584, 133] on textarea at bounding box center [537, 139] width 245 height 23
paste textarea "Come on it's your turn to talk! Don't you wanna see these cheeks clap? 🤭"
click at [488, 90] on textarea at bounding box center [477, 89] width 124 height 10
click at [648, 12] on button "Save" at bounding box center [649, 17] width 20 height 11
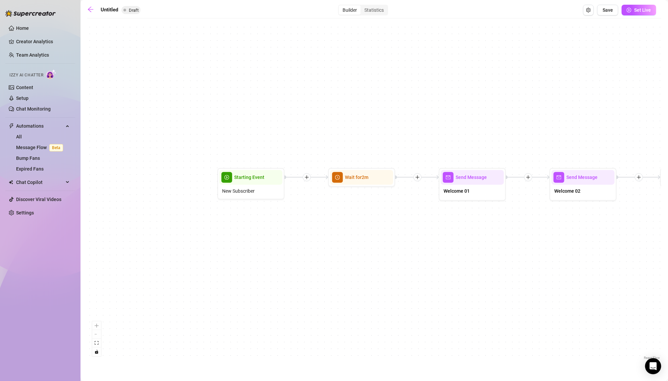
drag, startPoint x: 535, startPoint y: 242, endPoint x: 304, endPoint y: 253, distance: 231.1
click at [304, 253] on div "Send Message Follow up 01 Wait for 20m Send Message Welcome 02 Send Message Wel…" at bounding box center [374, 192] width 574 height 340
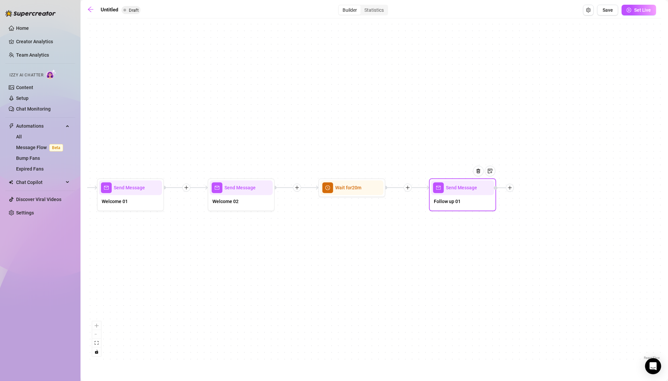
click at [437, 188] on icon "mail" at bounding box center [438, 188] width 5 height 5
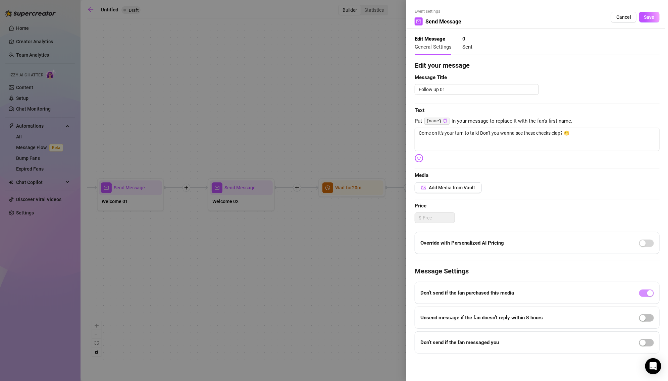
click at [376, 232] on div at bounding box center [334, 190] width 668 height 381
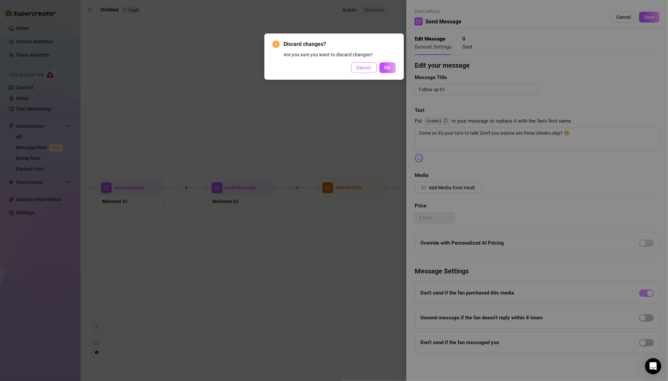
click at [369, 70] on span "Cancel" at bounding box center [364, 67] width 15 height 5
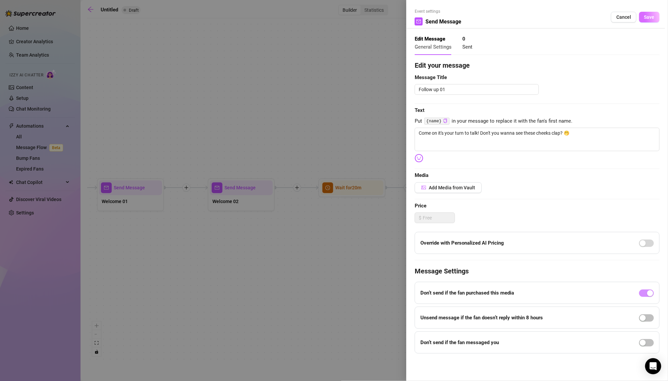
click at [644, 14] on button "Save" at bounding box center [649, 17] width 20 height 11
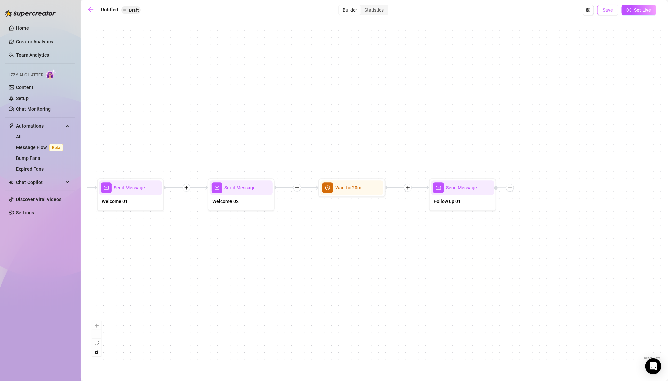
click at [608, 9] on span "Save" at bounding box center [608, 9] width 10 height 5
click at [608, 11] on span "Save" at bounding box center [608, 9] width 10 height 5
click at [111, 6] on input "Untitled" at bounding box center [135, 10] width 68 height 11
click at [163, 32] on div "Send Message Follow up 01 Wait for 20m Send Message Welcome 02 Send Message Wel…" at bounding box center [374, 192] width 574 height 340
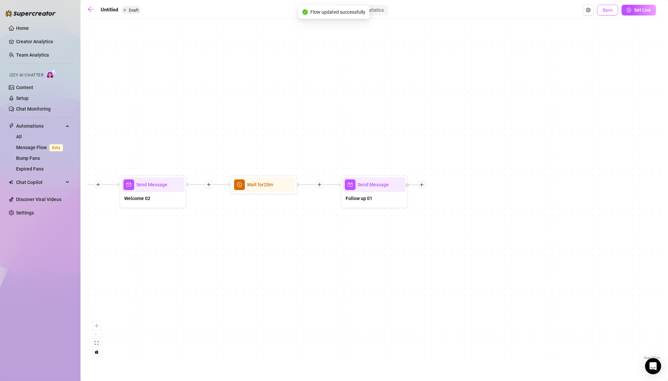
click at [608, 9] on span "Save" at bounding box center [608, 9] width 10 height 5
click at [123, 9] on input "Untitled" at bounding box center [135, 10] width 68 height 11
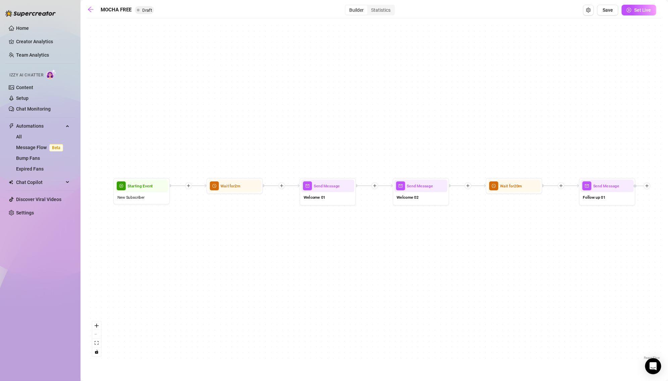
click at [294, 40] on div "Send Message Follow up 01 Wait for 20m Send Message Welcome 02 Send Message Wel…" at bounding box center [374, 192] width 574 height 340
click at [611, 7] on span "Save" at bounding box center [608, 9] width 10 height 5
click at [91, 10] on icon "arrow-left" at bounding box center [90, 9] width 7 height 7
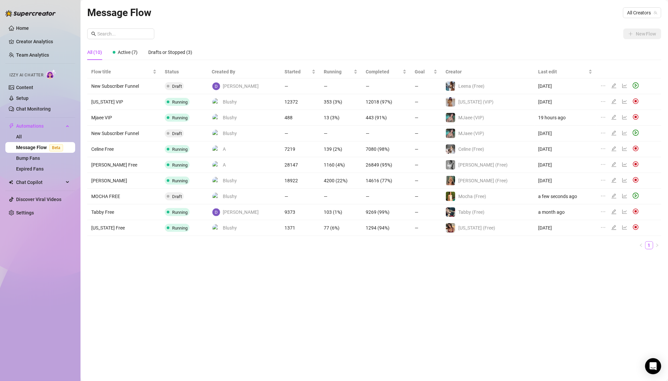
click at [409, 214] on td "9269 (99%)" at bounding box center [386, 213] width 49 height 16
